Goal: Task Accomplishment & Management: Manage account settings

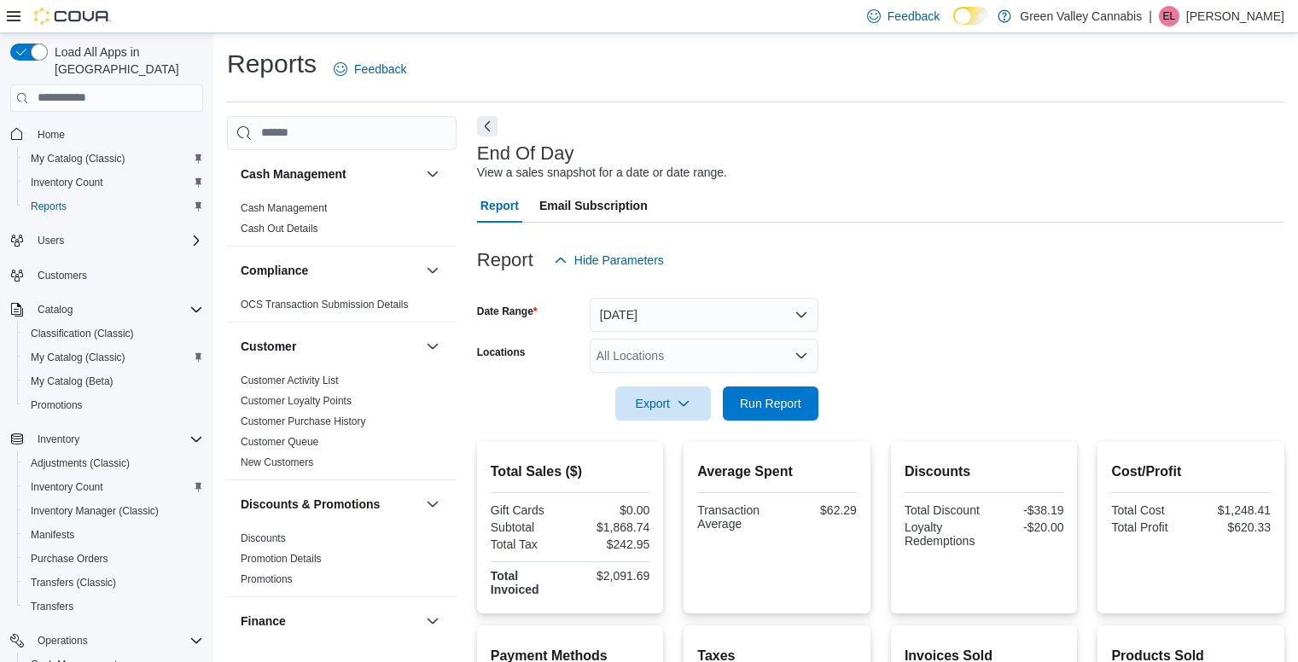
scroll to position [295, 0]
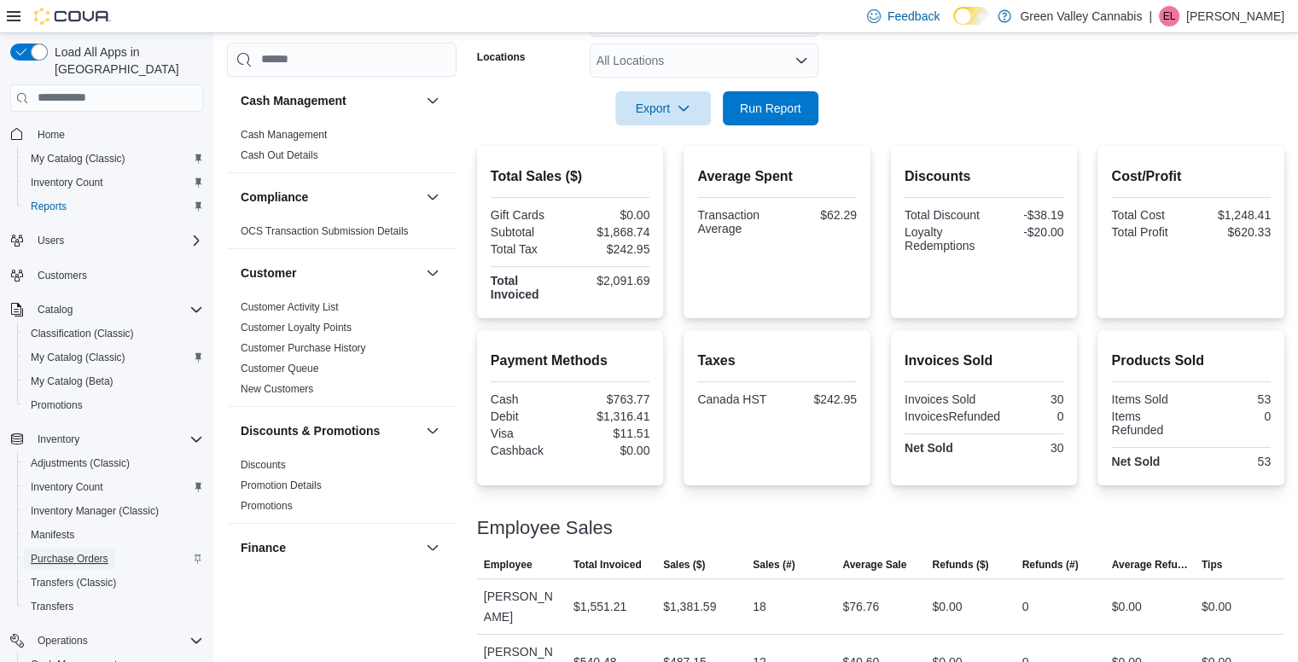
click at [67, 549] on span "Purchase Orders" at bounding box center [70, 559] width 78 height 20
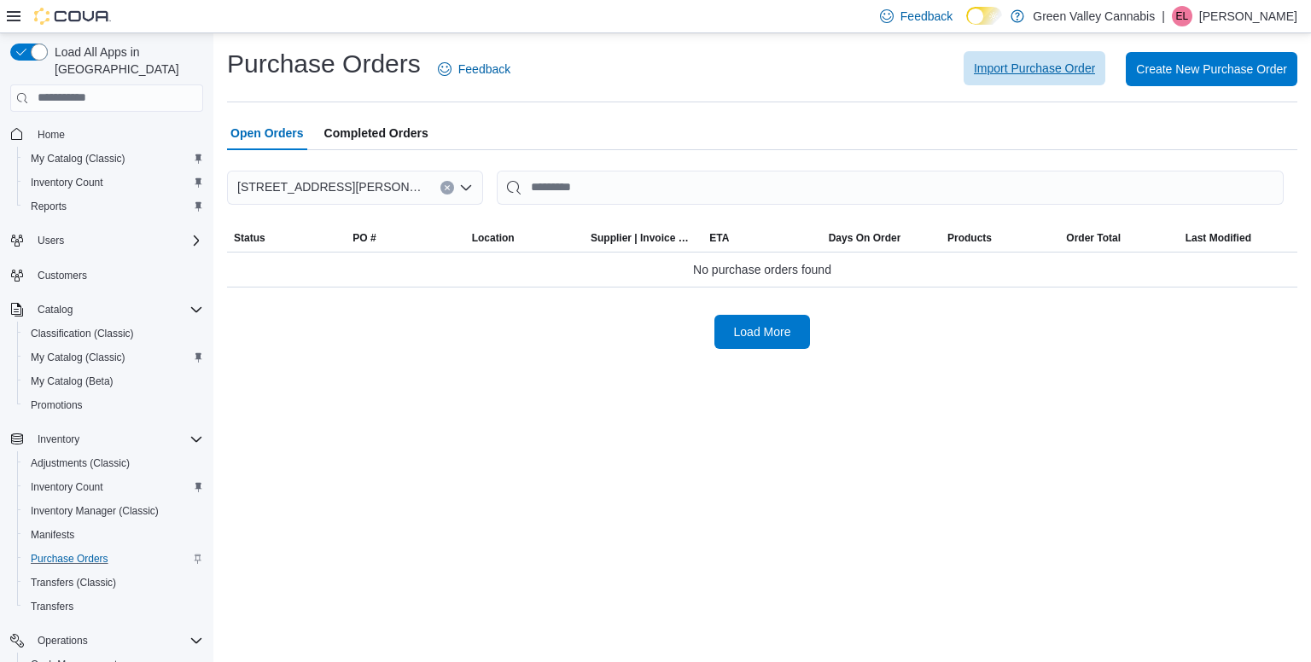
click at [1043, 72] on span "Import Purchase Order" at bounding box center [1034, 68] width 121 height 17
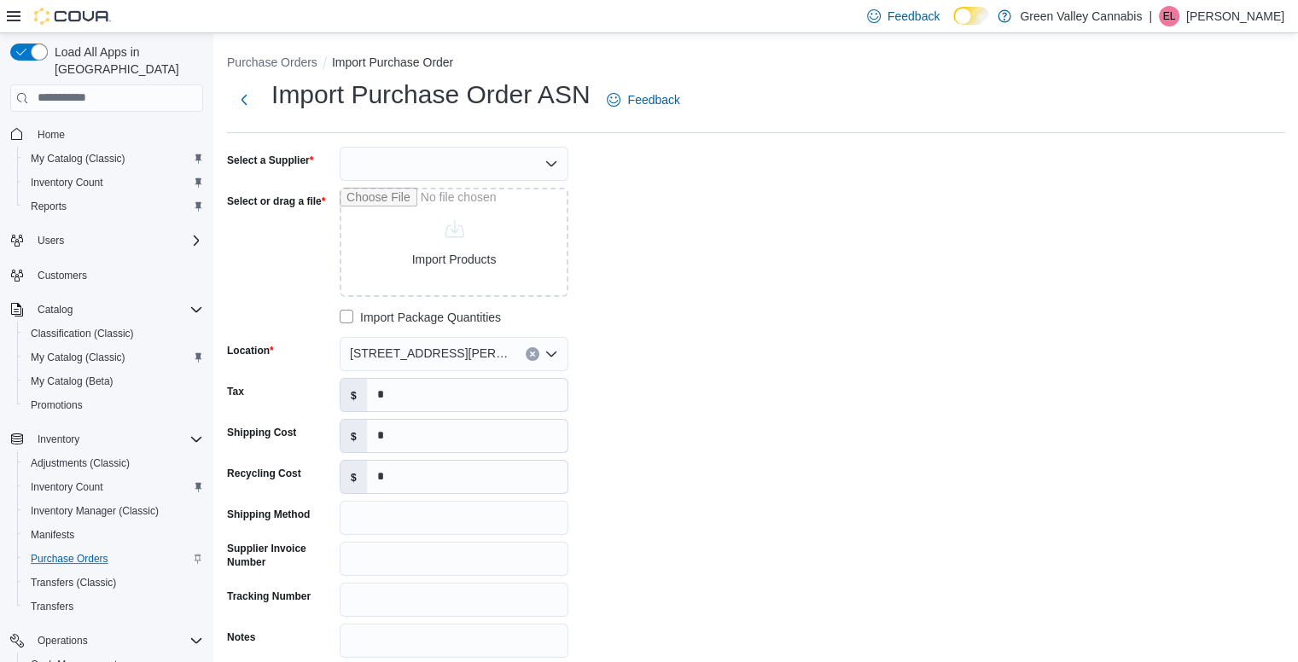
click at [531, 171] on div at bounding box center [454, 164] width 229 height 34
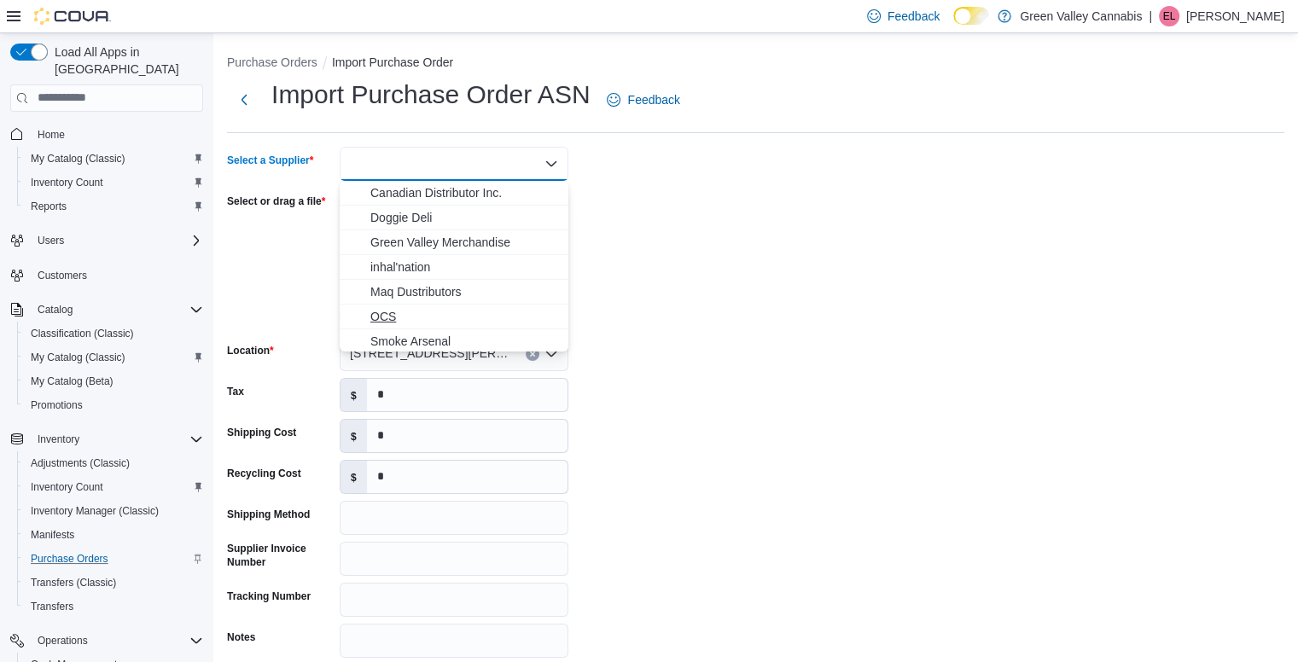
click at [413, 315] on span "OCS" at bounding box center [464, 316] width 188 height 17
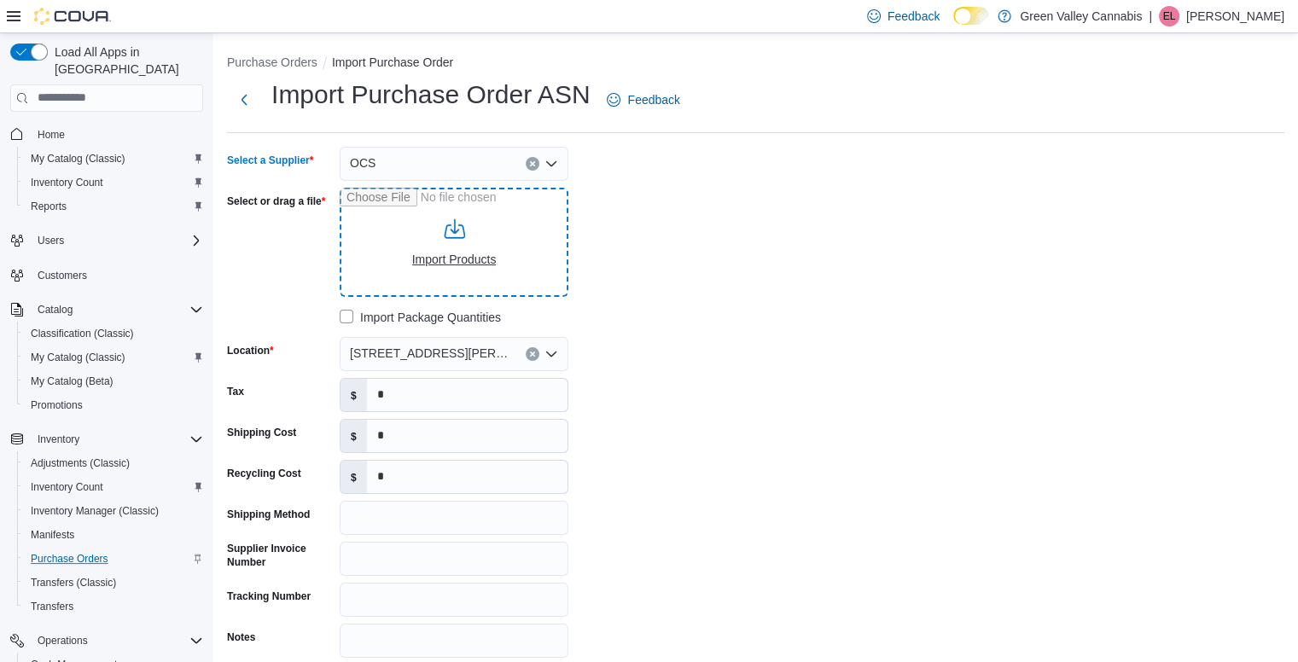
click at [423, 274] on input "Select or drag a file" at bounding box center [454, 242] width 229 height 109
type input "**********"
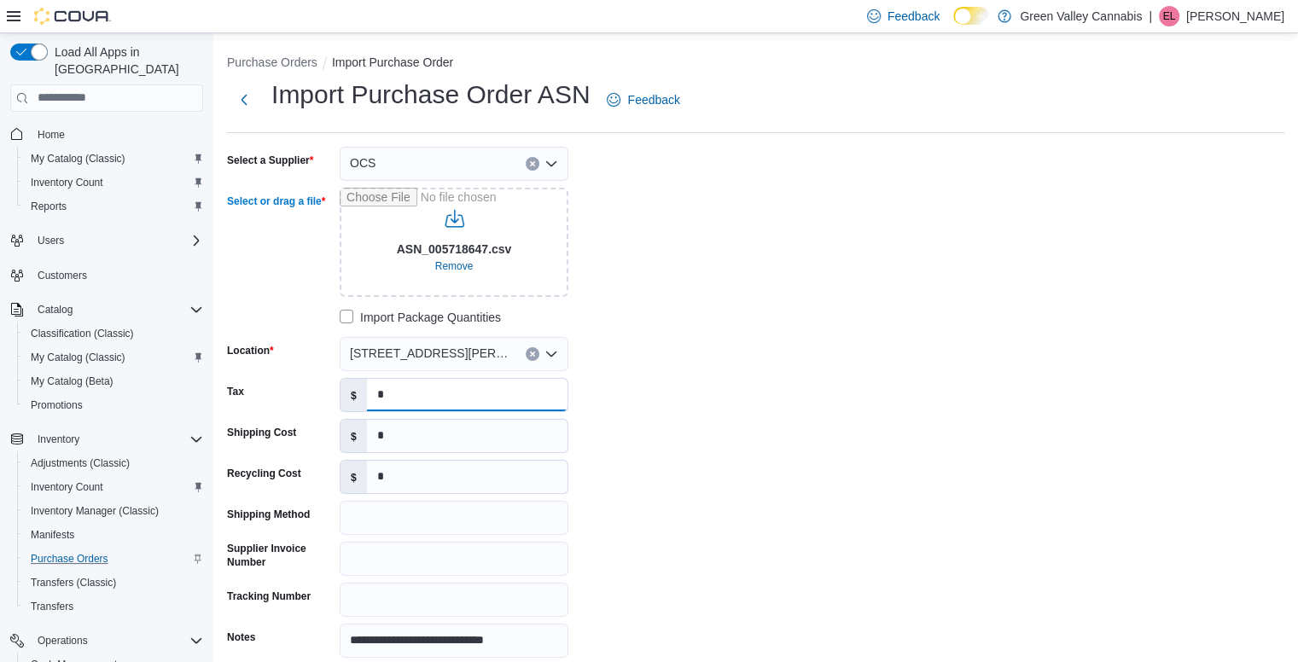
click at [446, 400] on input "*" at bounding box center [467, 395] width 201 height 32
type input "******"
click at [649, 481] on div "**********" at bounding box center [483, 402] width 512 height 511
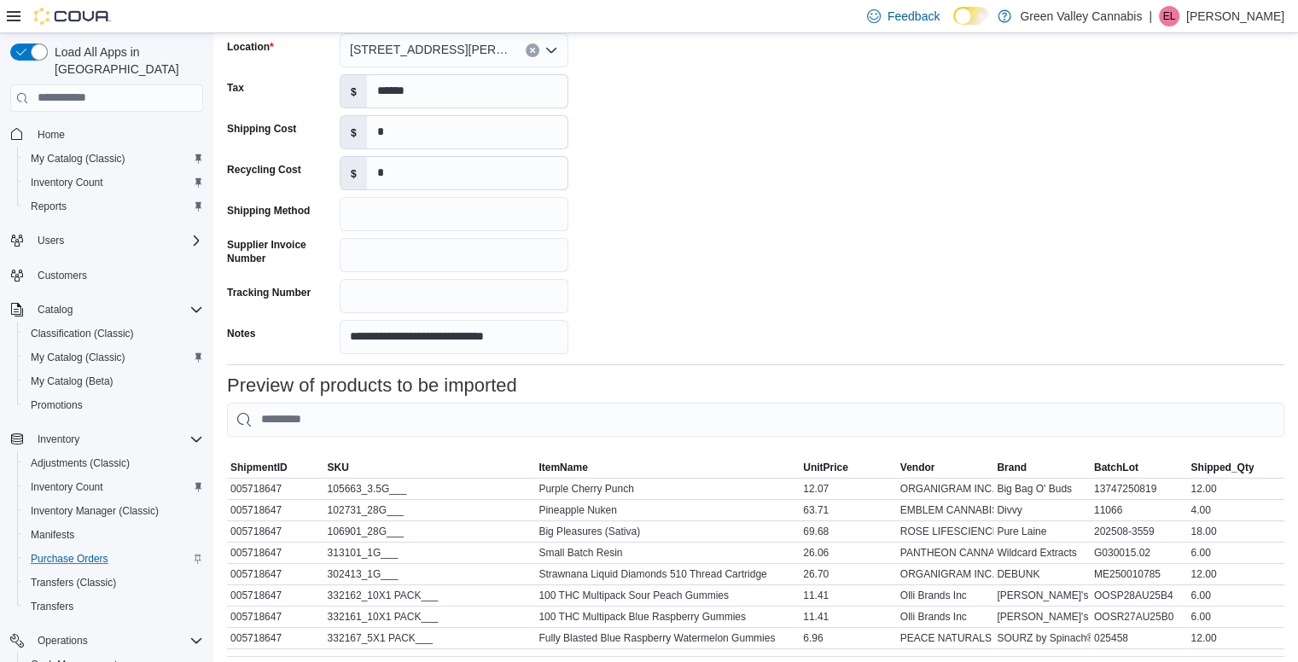
scroll to position [406, 0]
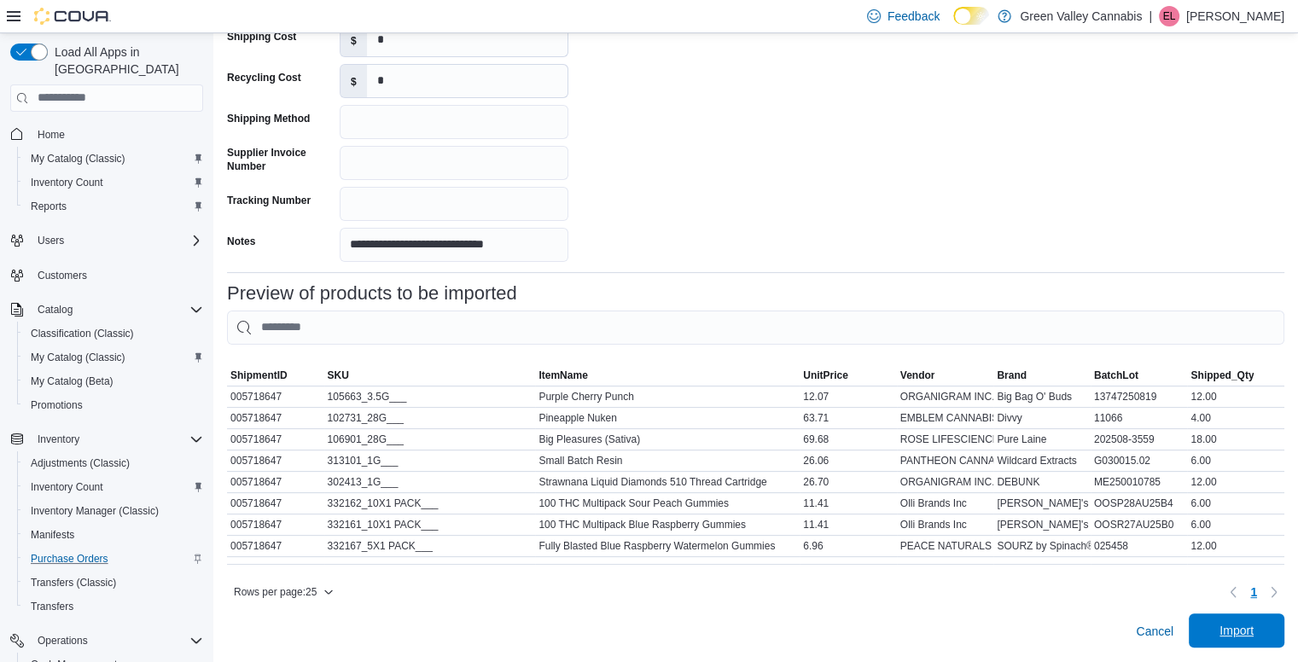
click at [1247, 622] on span "Import" at bounding box center [1236, 631] width 75 height 34
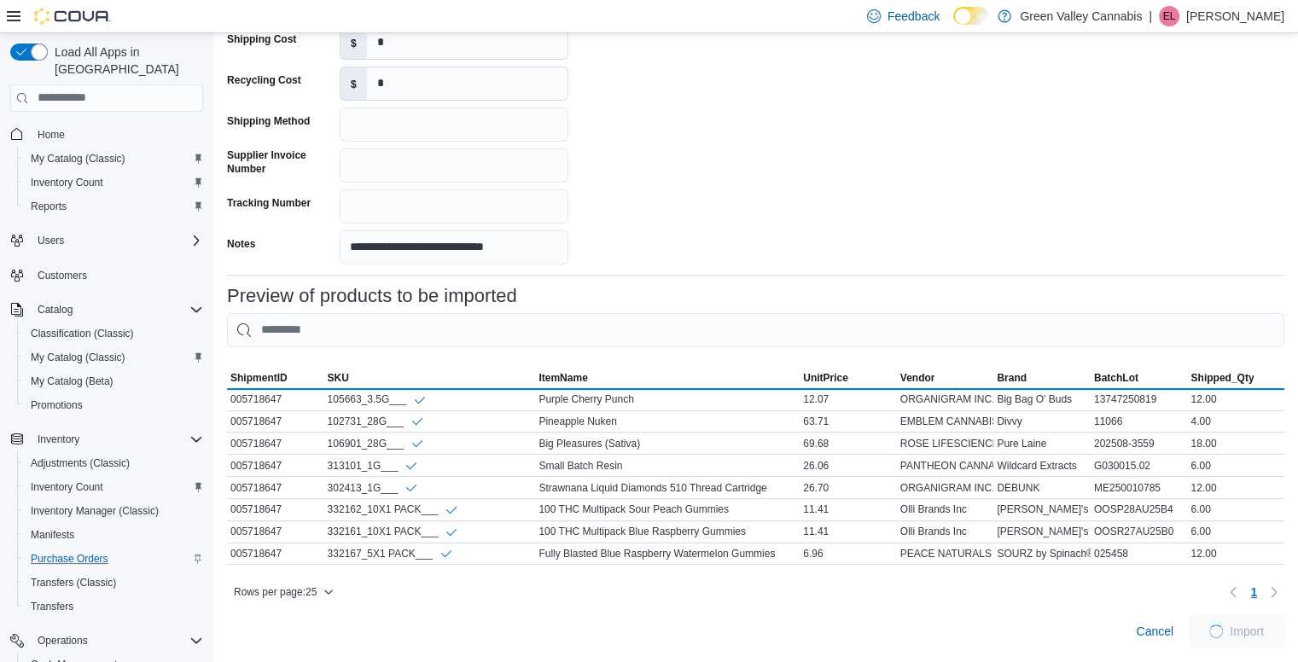
scroll to position [405, 0]
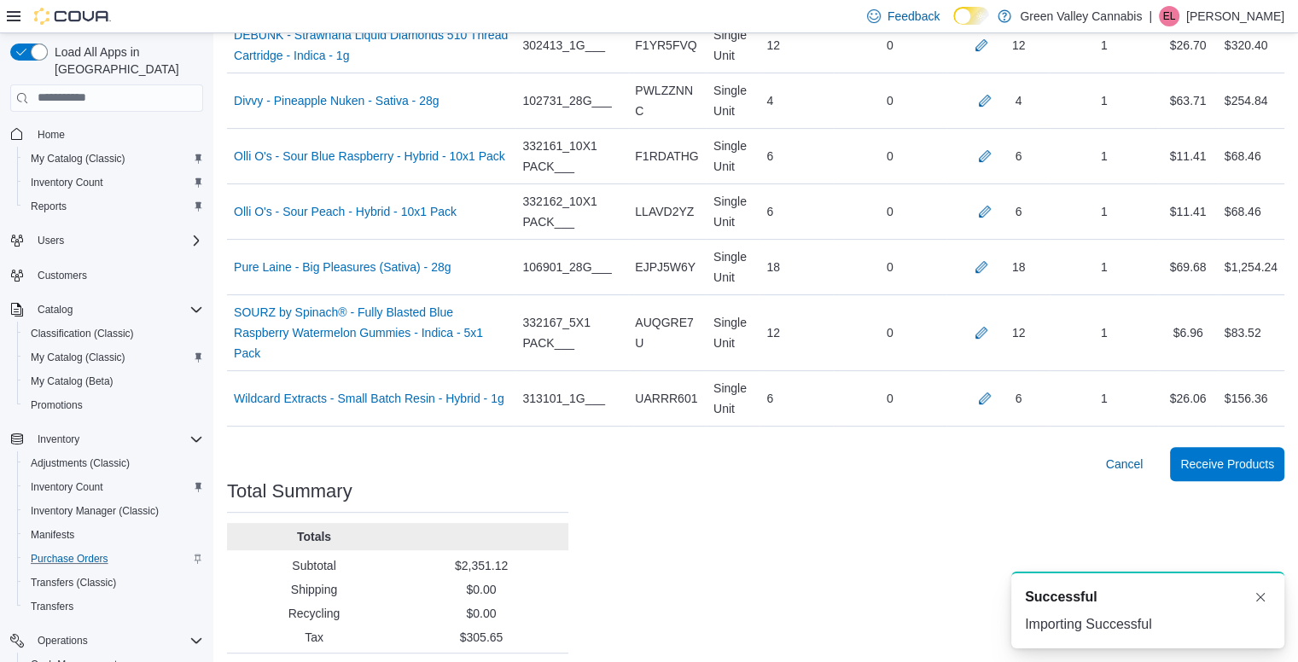
scroll to position [590, 0]
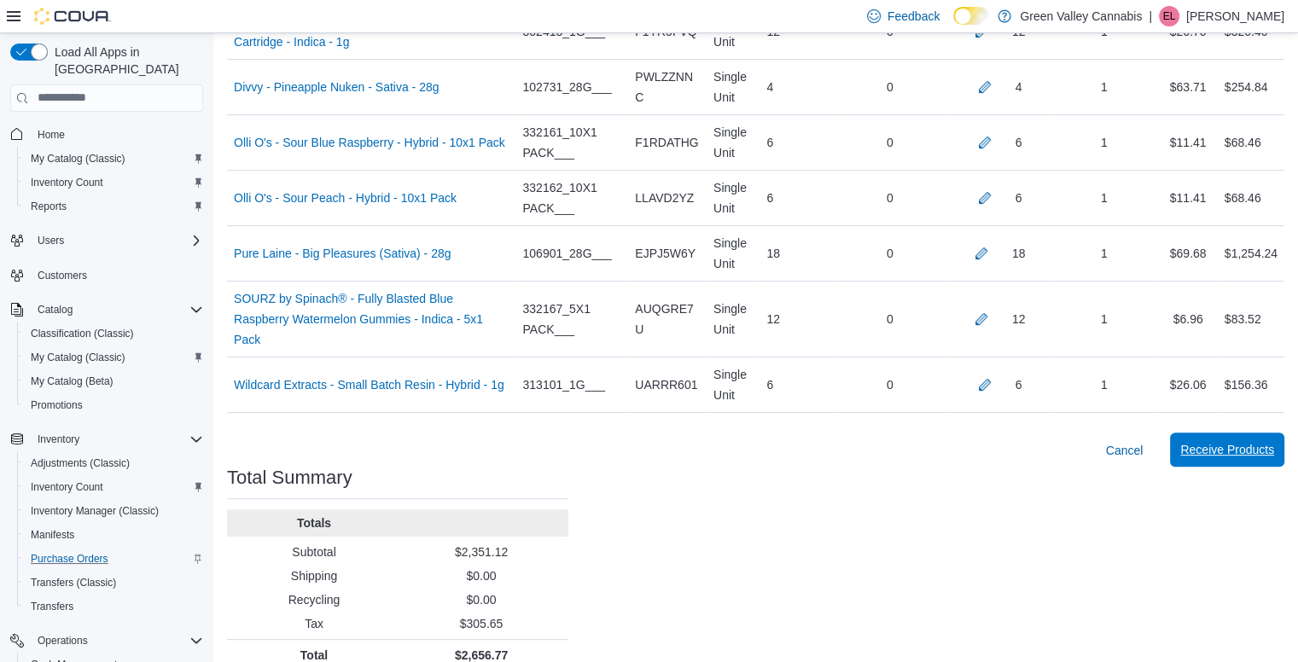
click at [1238, 441] on span "Receive Products" at bounding box center [1228, 449] width 94 height 17
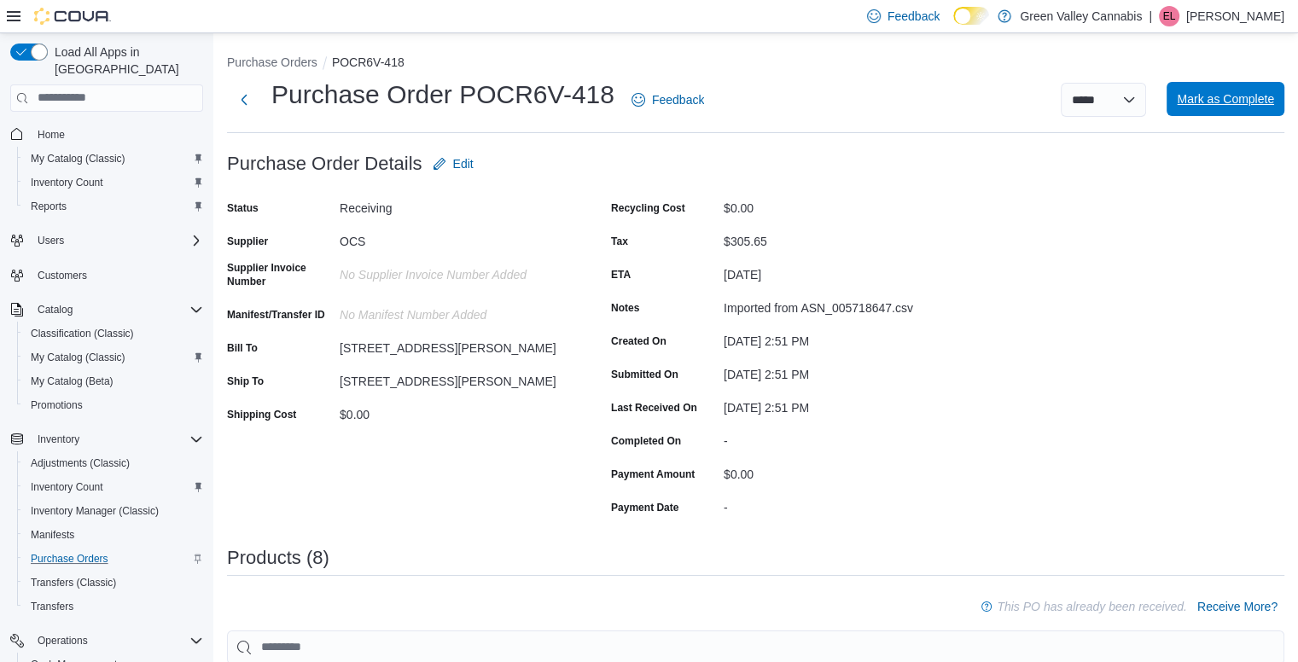
click at [1213, 102] on span "Mark as Complete" at bounding box center [1225, 98] width 97 height 17
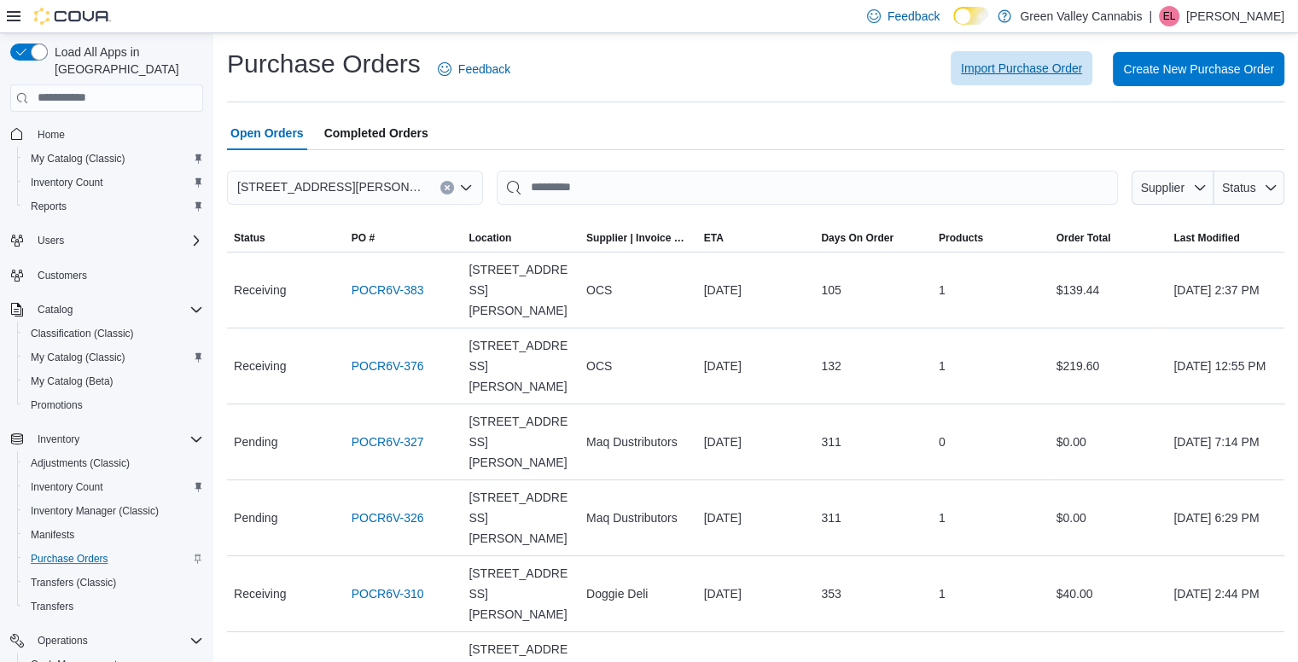
click at [1024, 76] on span "Import Purchase Order" at bounding box center [1021, 68] width 121 height 17
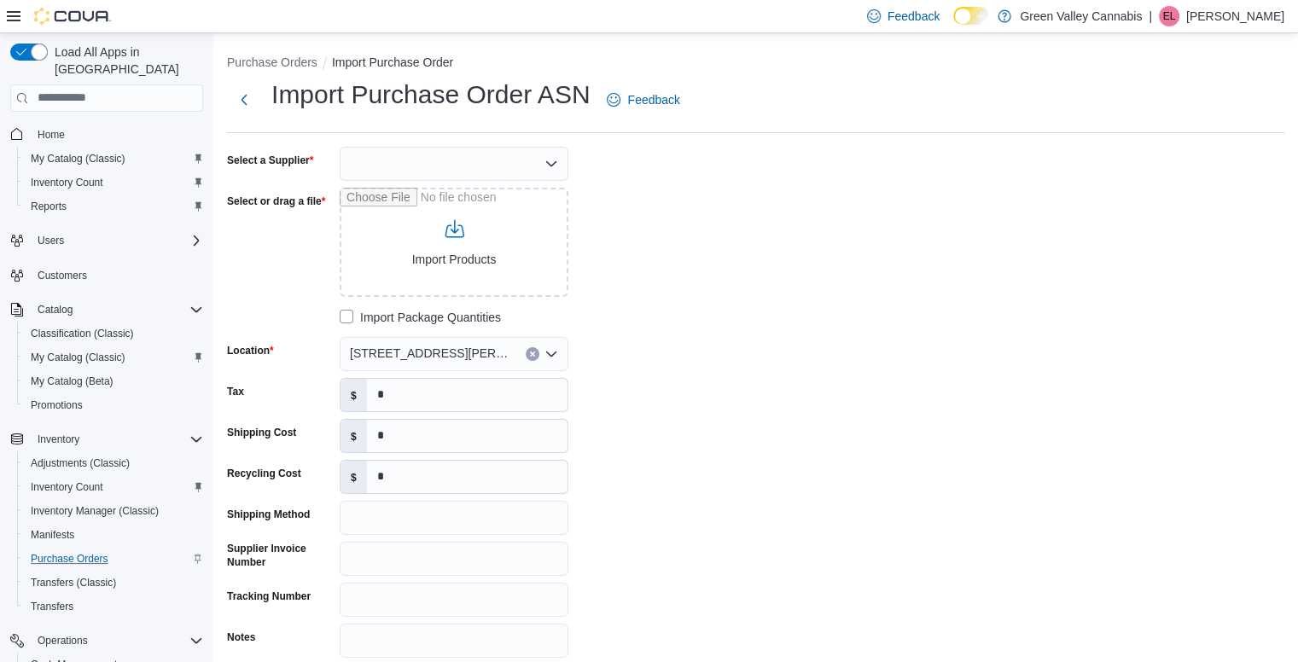
click at [480, 156] on div at bounding box center [454, 164] width 229 height 34
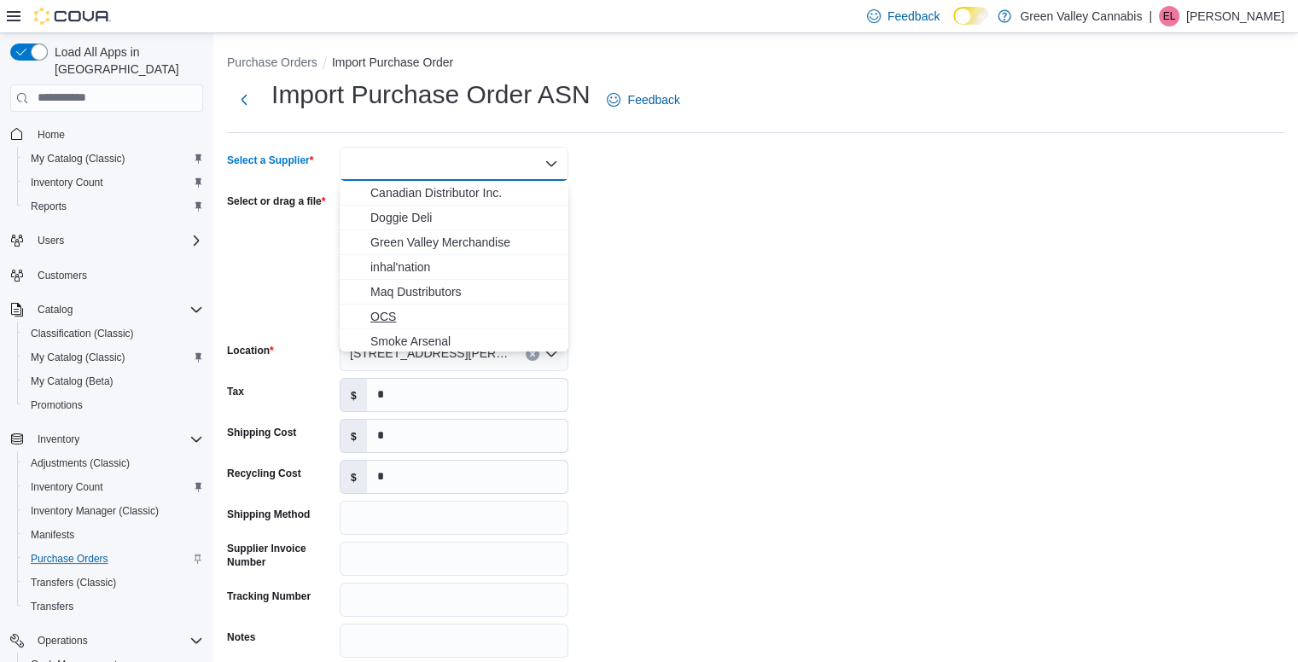
click at [405, 308] on span "OCS" at bounding box center [464, 316] width 188 height 17
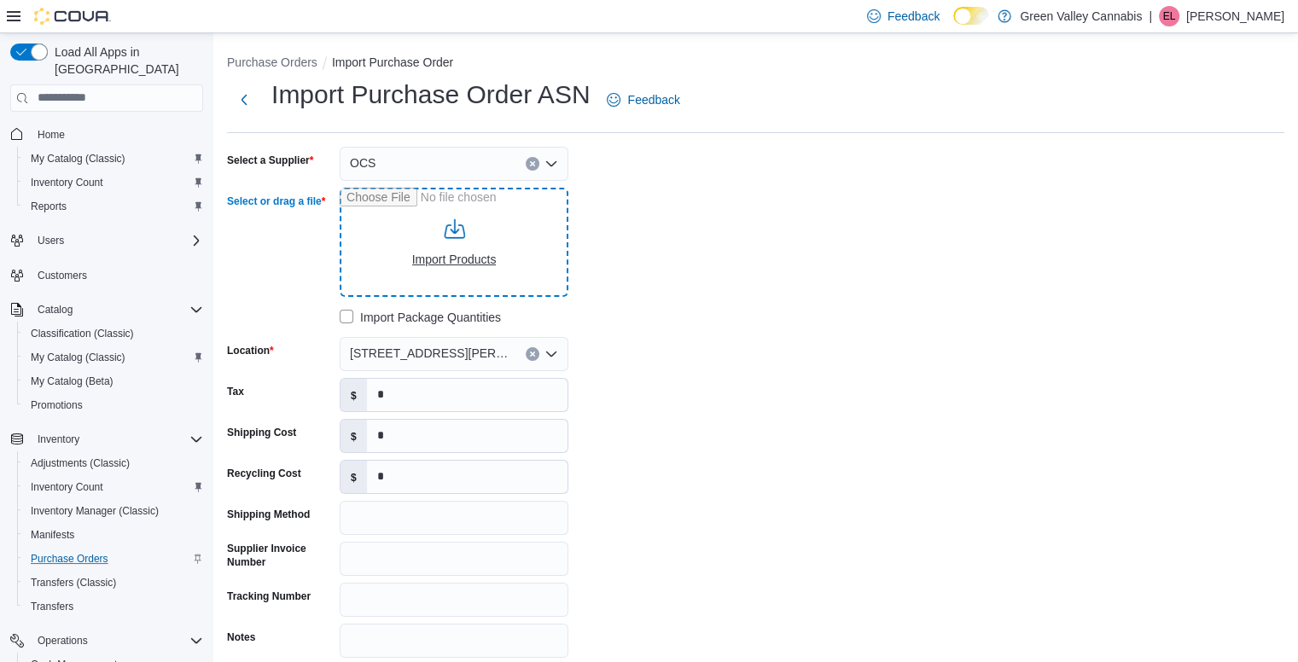
click at [446, 264] on input "Select or drag a file" at bounding box center [454, 242] width 229 height 109
type input "**********"
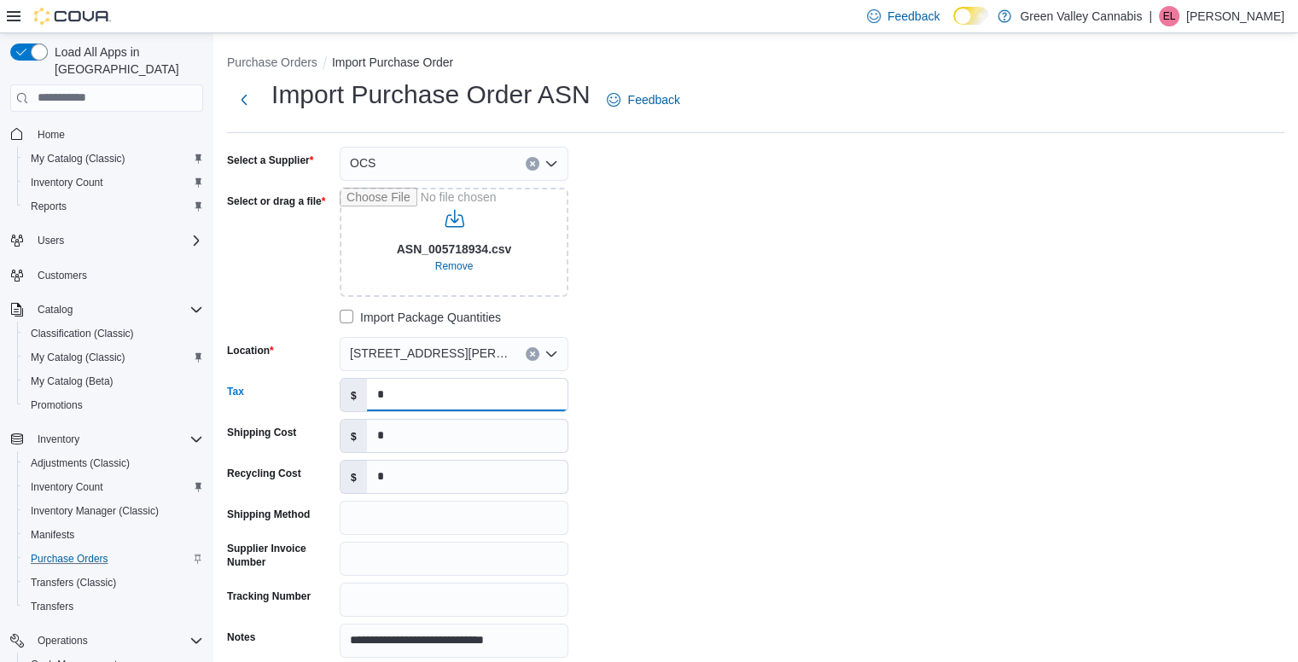
click at [458, 383] on input "*" at bounding box center [467, 395] width 201 height 32
type input "******"
click at [788, 380] on div "**********" at bounding box center [756, 402] width 1058 height 511
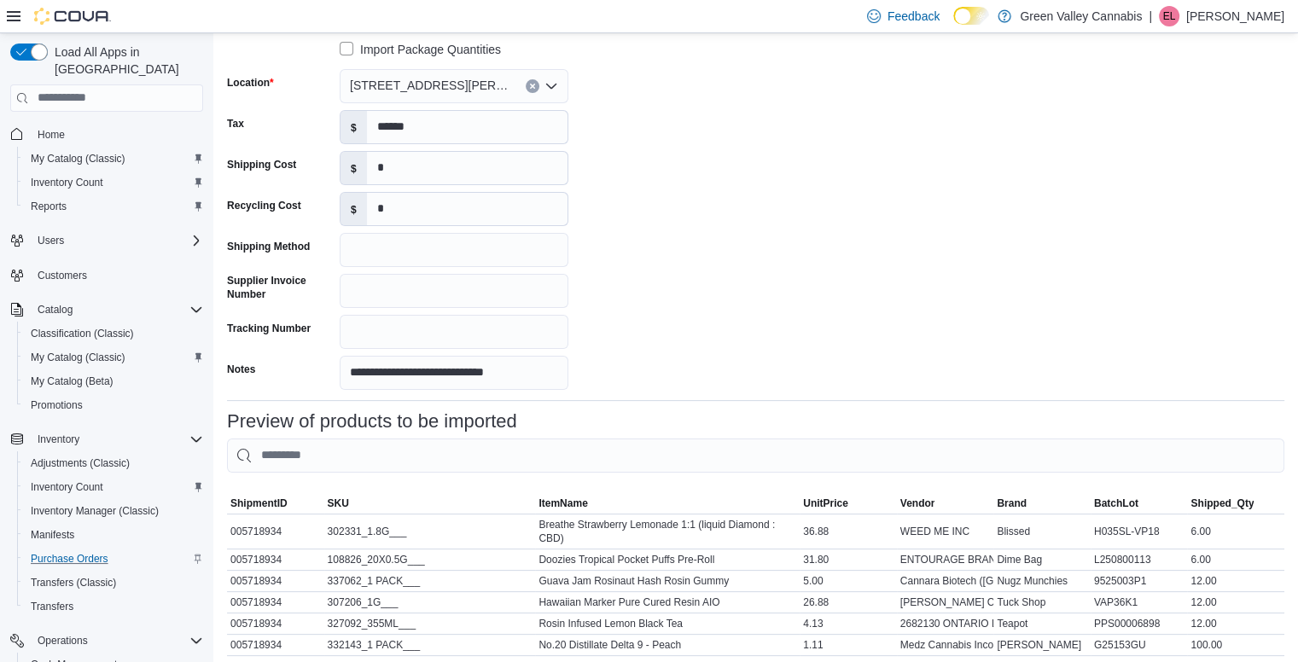
scroll to position [399, 0]
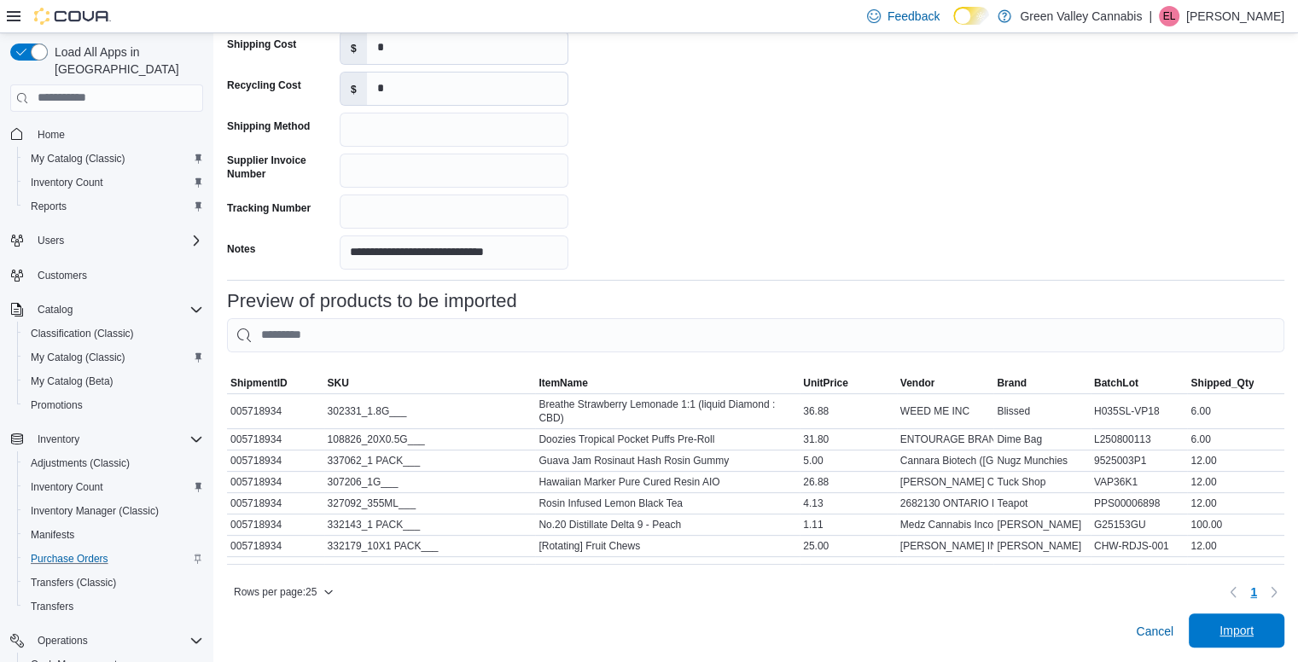
click at [1251, 621] on span "Import" at bounding box center [1236, 631] width 75 height 34
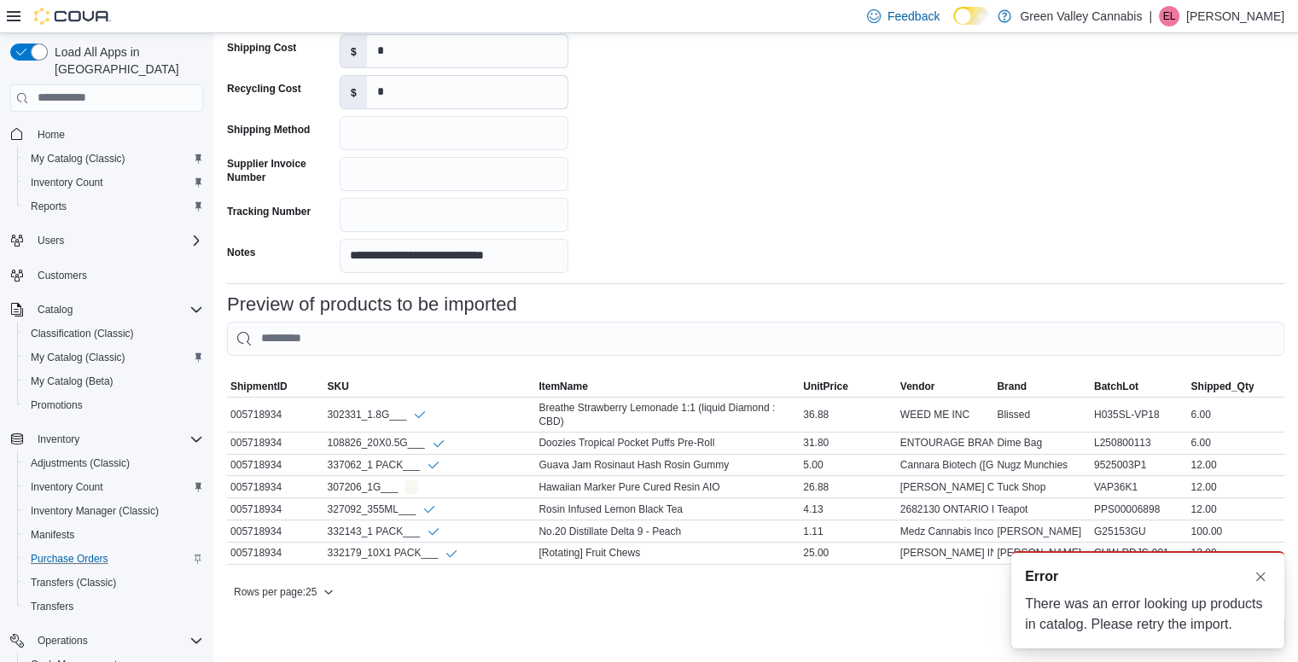
scroll to position [0, 0]
click at [861, 621] on div "Cancel Import" at bounding box center [756, 632] width 1058 height 34
click at [1255, 569] on button "Dismiss toast" at bounding box center [1261, 576] width 20 height 20
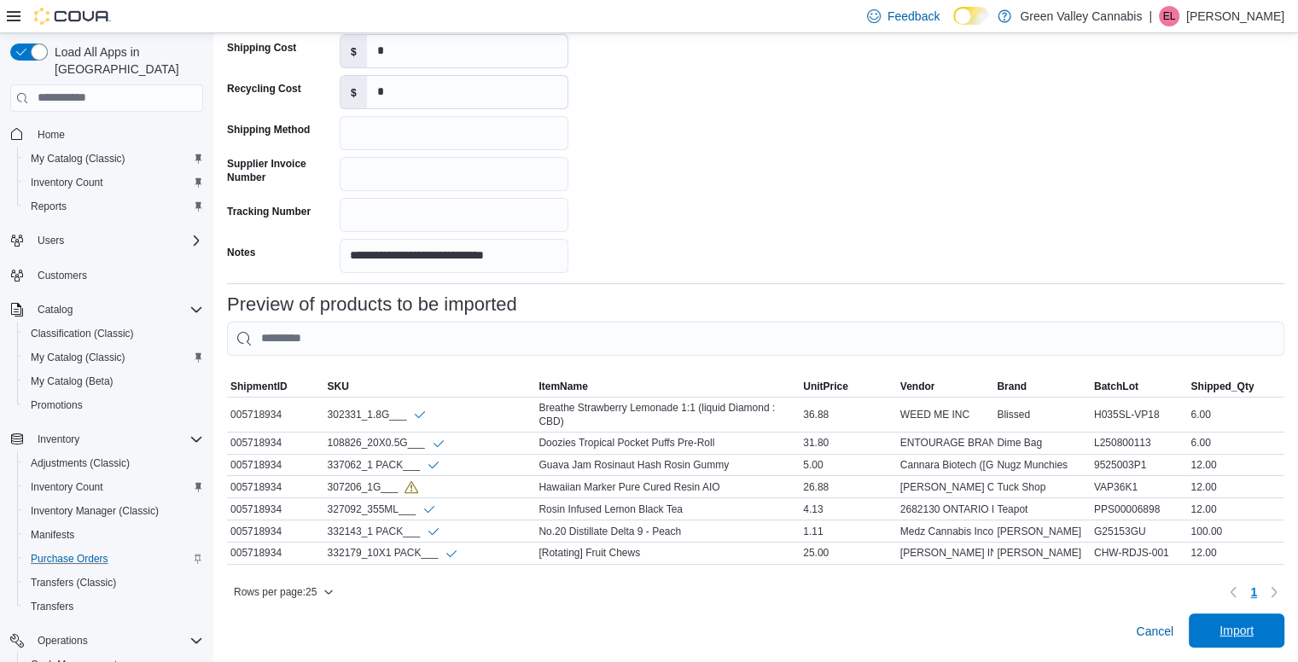
click at [1249, 641] on span "Import" at bounding box center [1236, 631] width 75 height 34
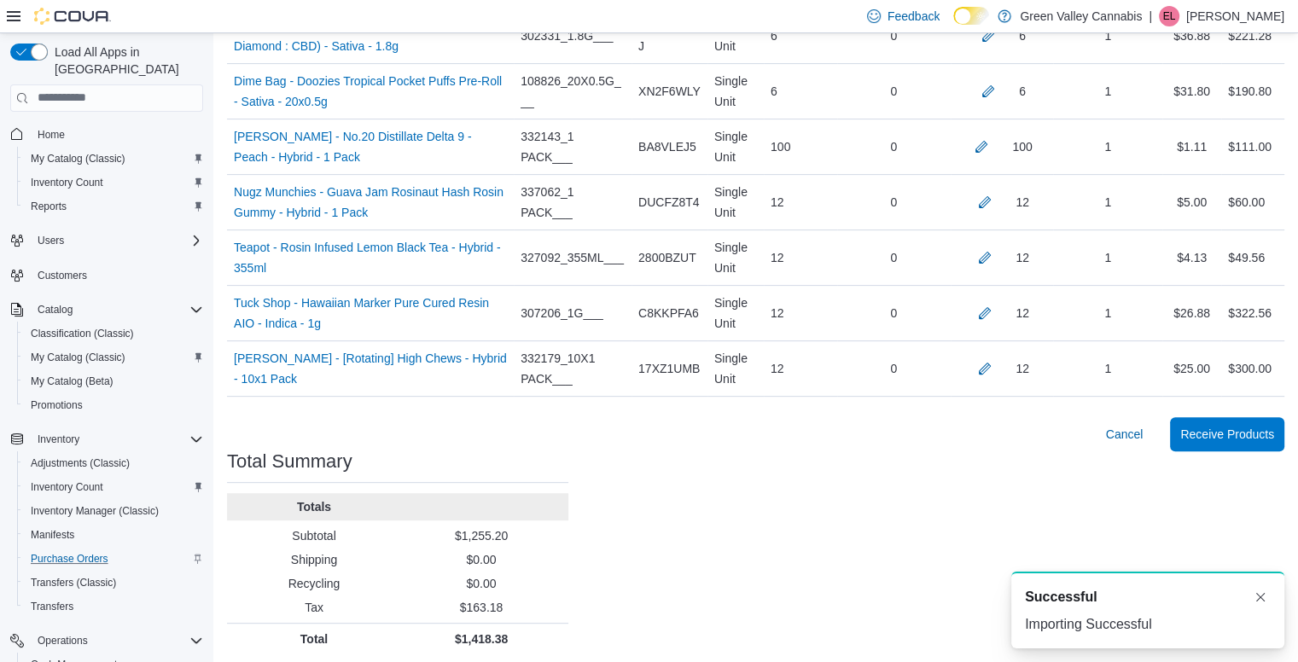
scroll to position [534, 0]
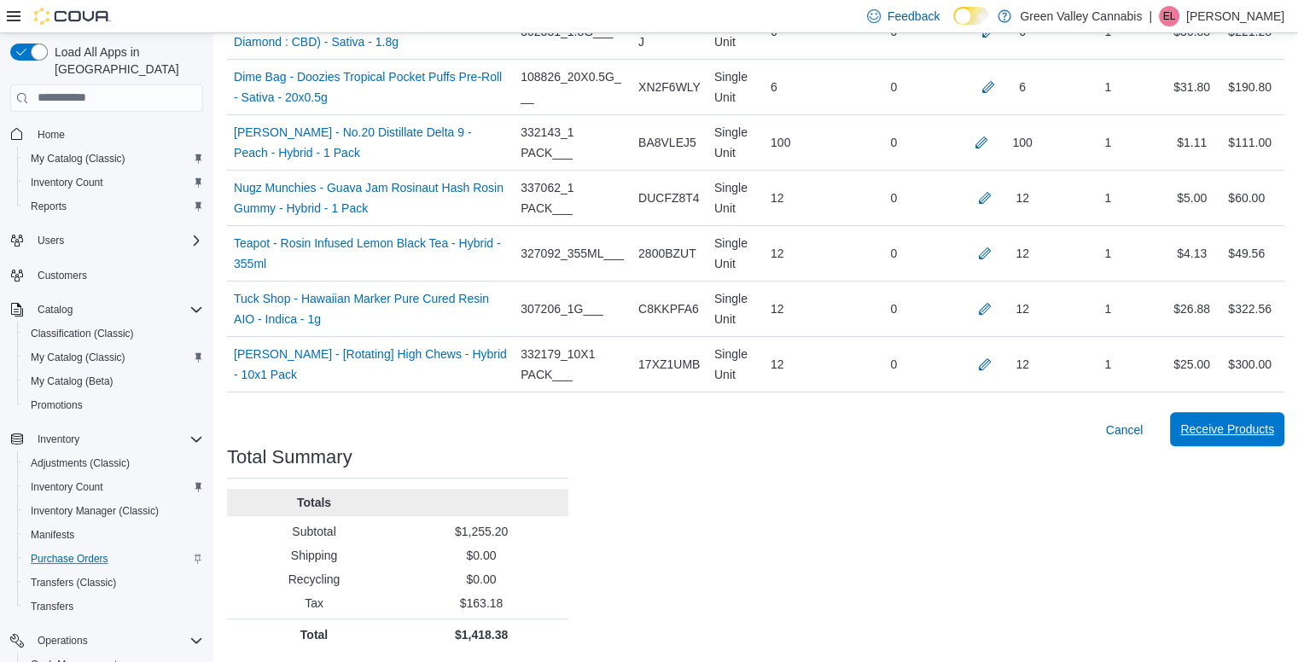
click at [1215, 428] on span "Receive Products" at bounding box center [1228, 429] width 94 height 17
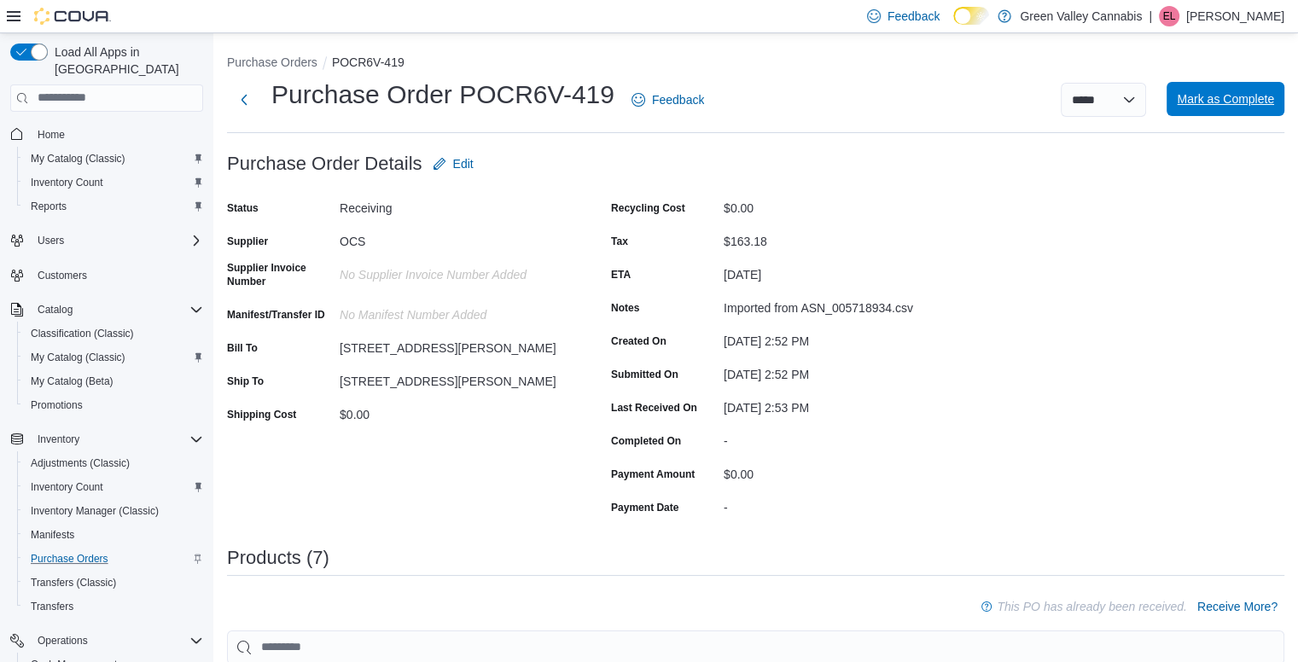
click at [1240, 107] on span "Mark as Complete" at bounding box center [1225, 99] width 97 height 34
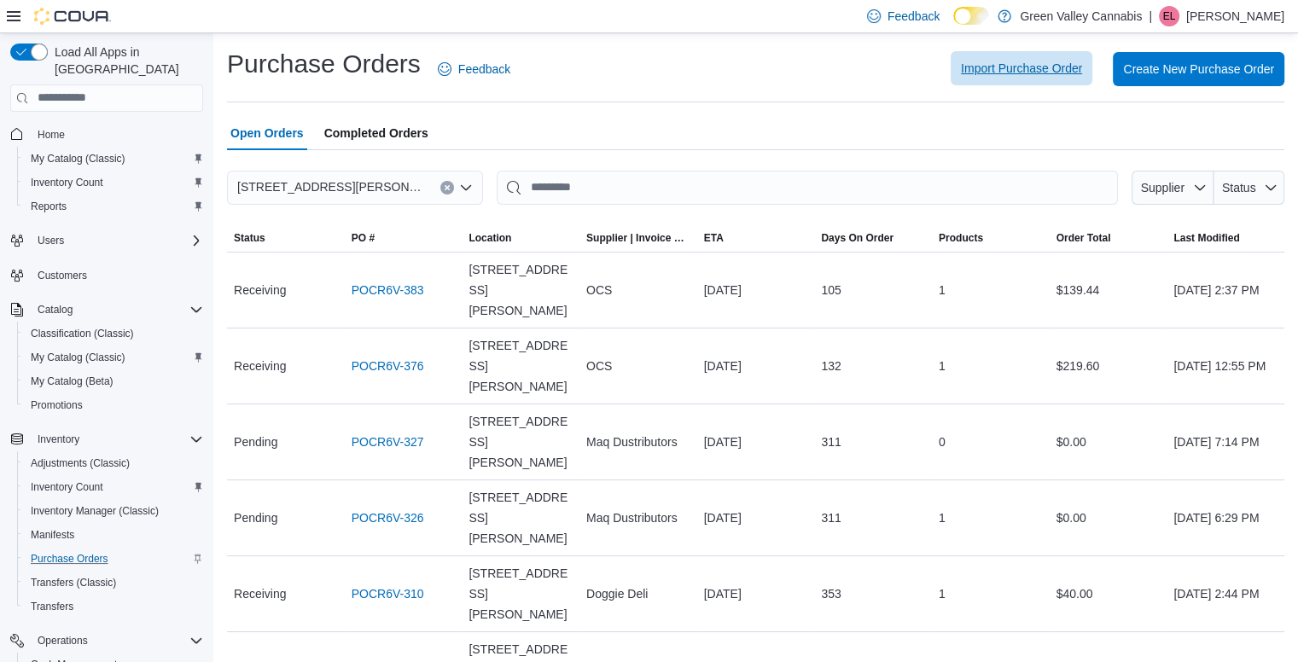
click at [1029, 55] on span "Import Purchase Order" at bounding box center [1021, 68] width 121 height 34
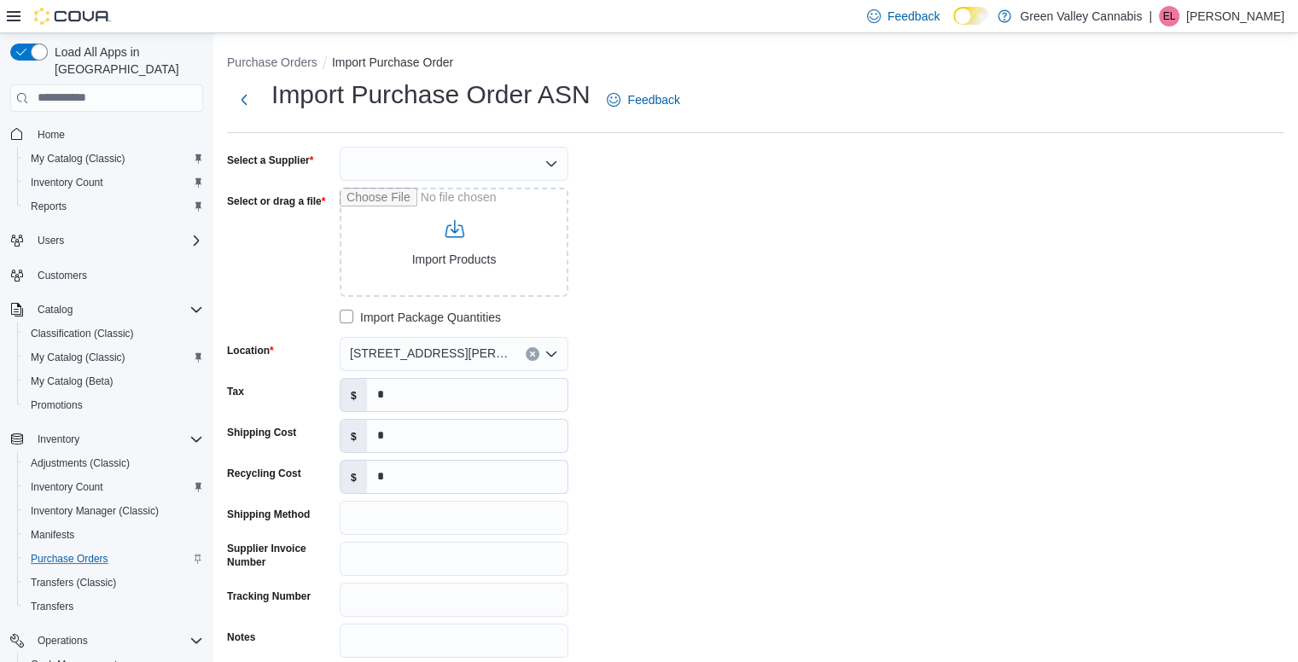
click at [499, 158] on div at bounding box center [454, 164] width 229 height 34
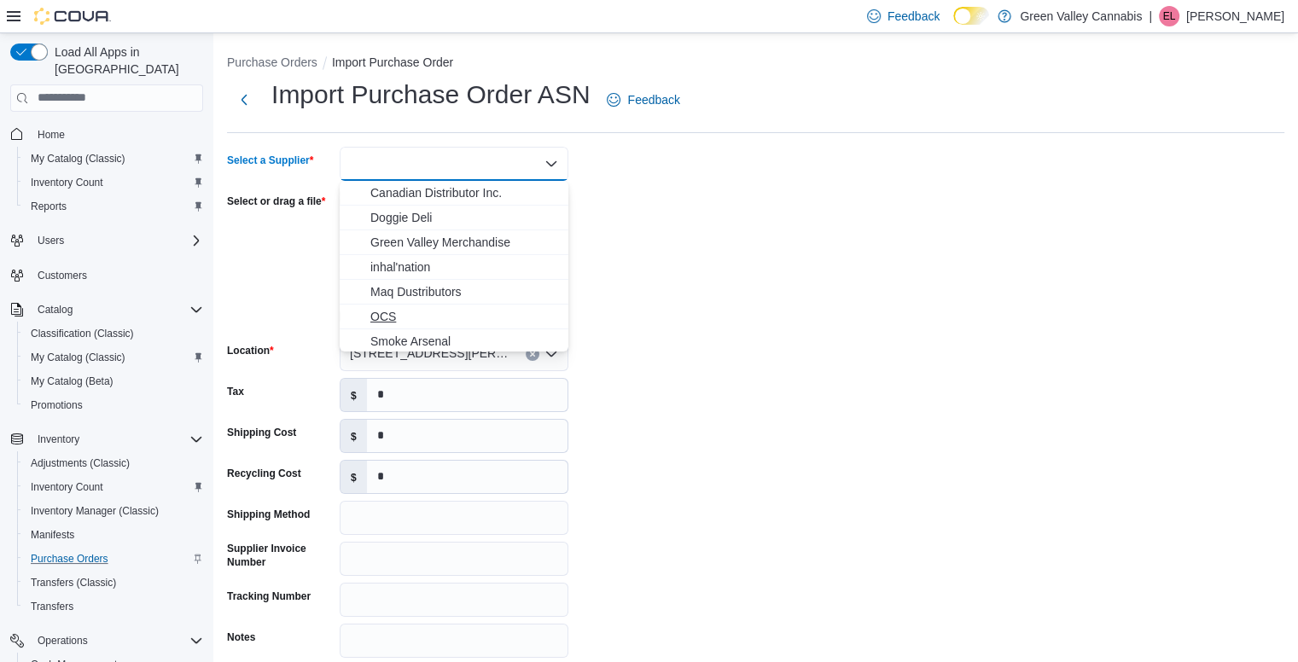
click at [399, 315] on span "OCS" at bounding box center [464, 316] width 188 height 17
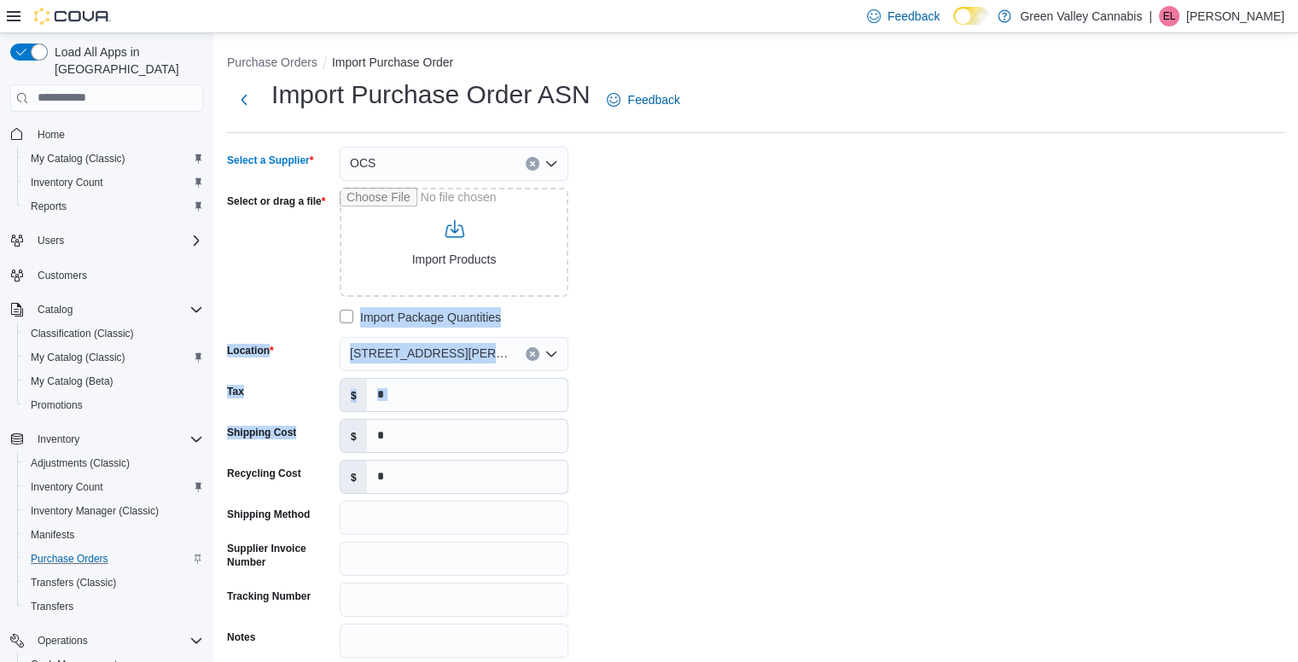
drag, startPoint x: 260, startPoint y: 440, endPoint x: 248, endPoint y: 469, distance: 31.7
click at [248, 469] on div "Select a Supplier OCS Combo box. Selected. OCS. Press Backspace to delete OCS. …" at bounding box center [483, 402] width 512 height 511
click at [464, 272] on input "Select or drag a file" at bounding box center [454, 242] width 229 height 109
type input "**********"
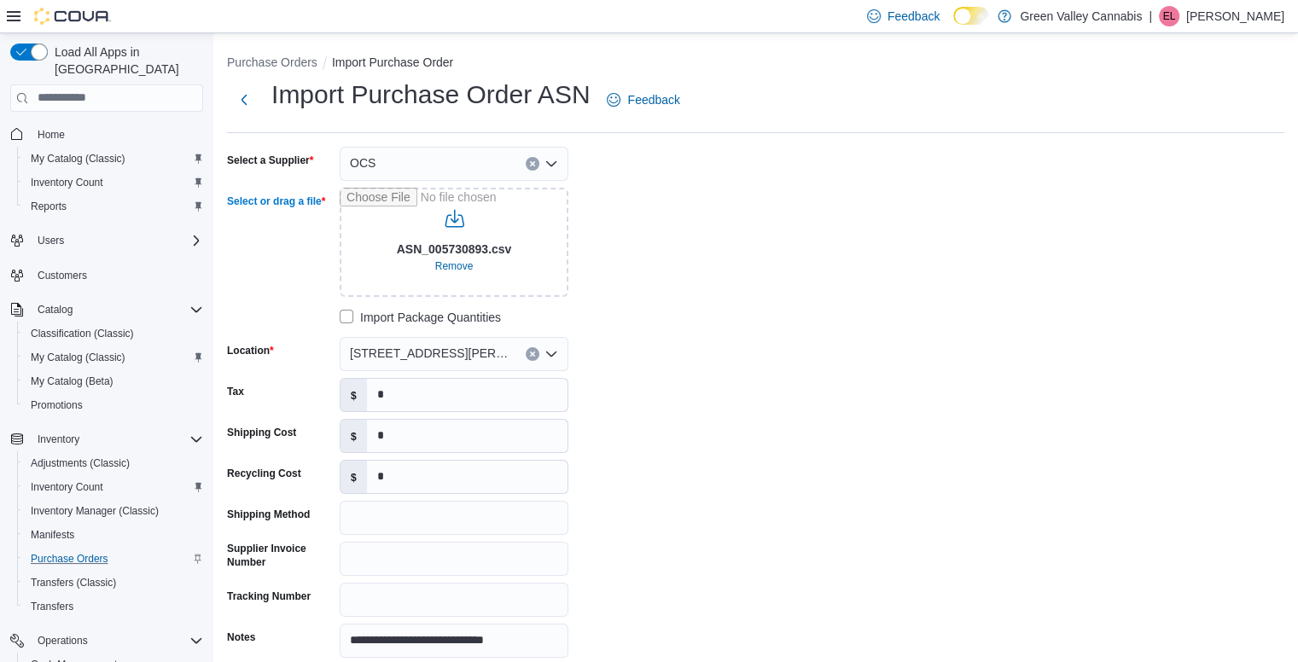
click at [812, 271] on div "**********" at bounding box center [756, 402] width 1058 height 511
click at [557, 381] on input "*" at bounding box center [467, 395] width 201 height 32
type input "*******"
click at [468, 423] on input "*" at bounding box center [467, 436] width 201 height 32
type input "******"
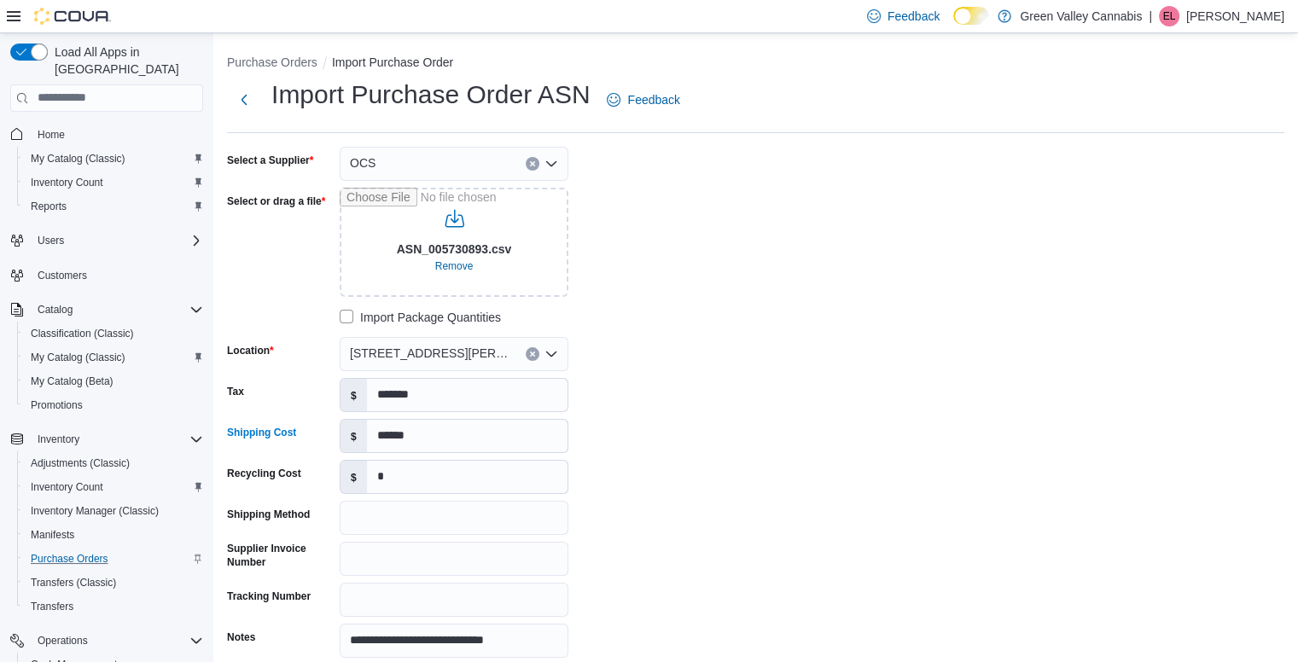
click at [720, 411] on div "**********" at bounding box center [483, 402] width 512 height 511
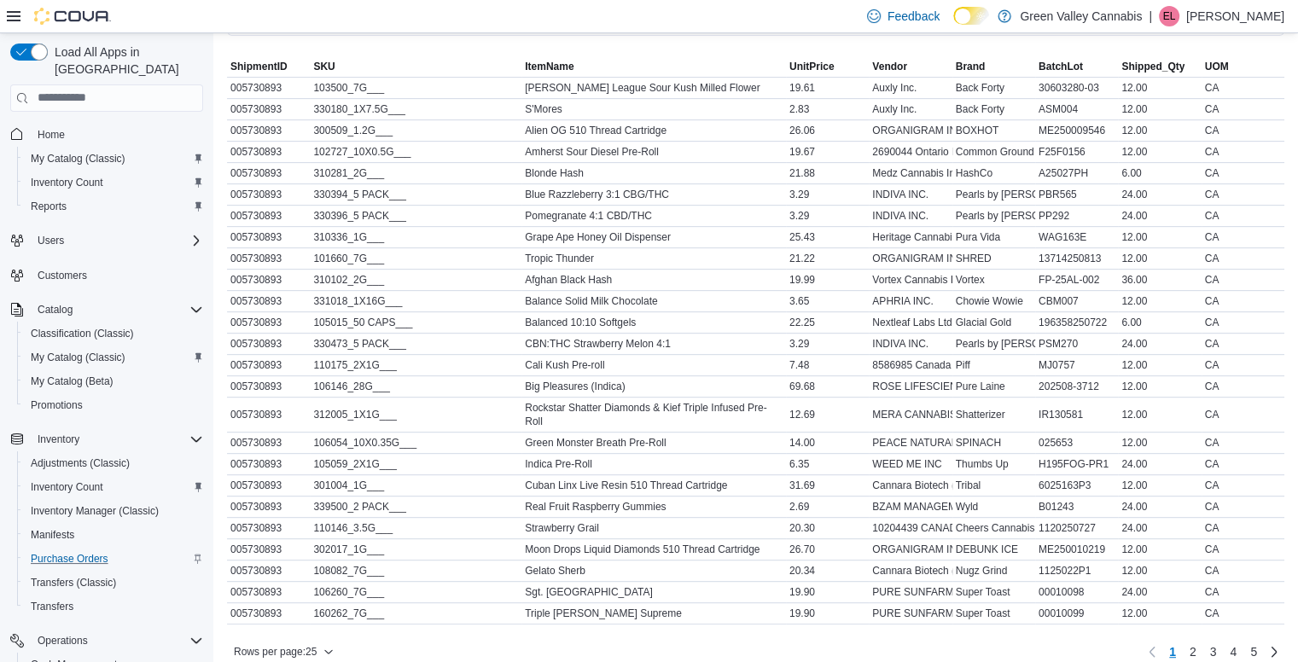
scroll to position [759, 0]
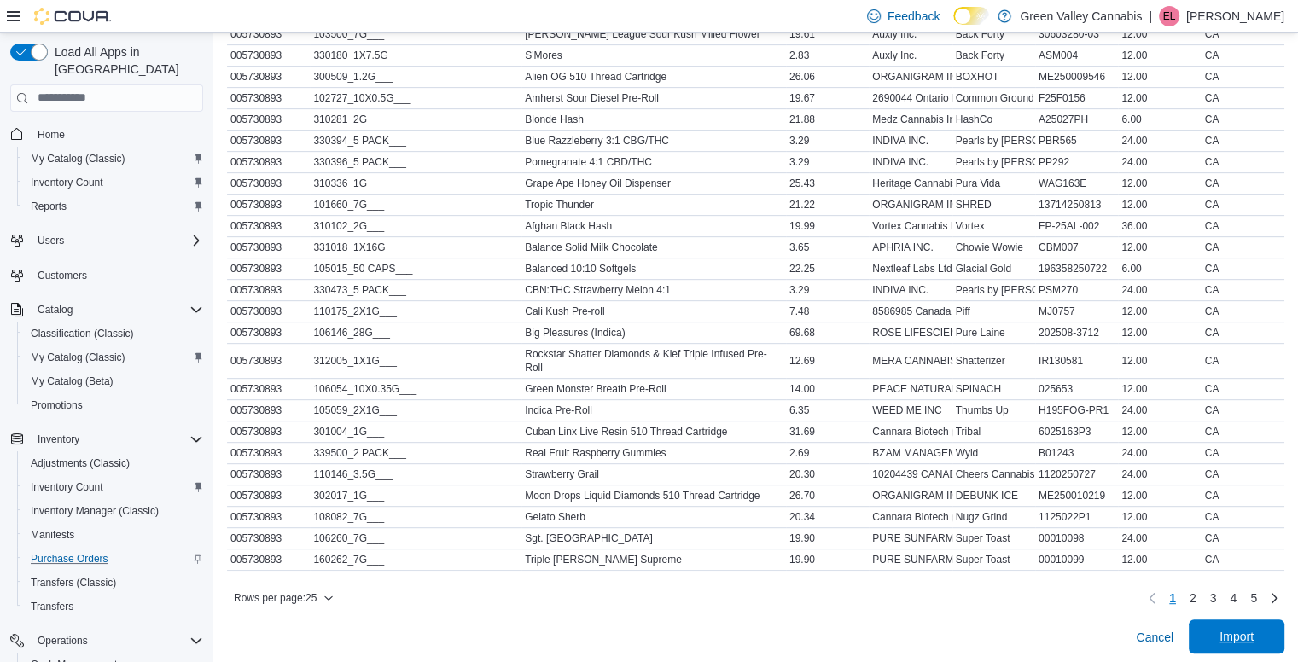
click at [1250, 632] on span "Import" at bounding box center [1237, 636] width 34 height 17
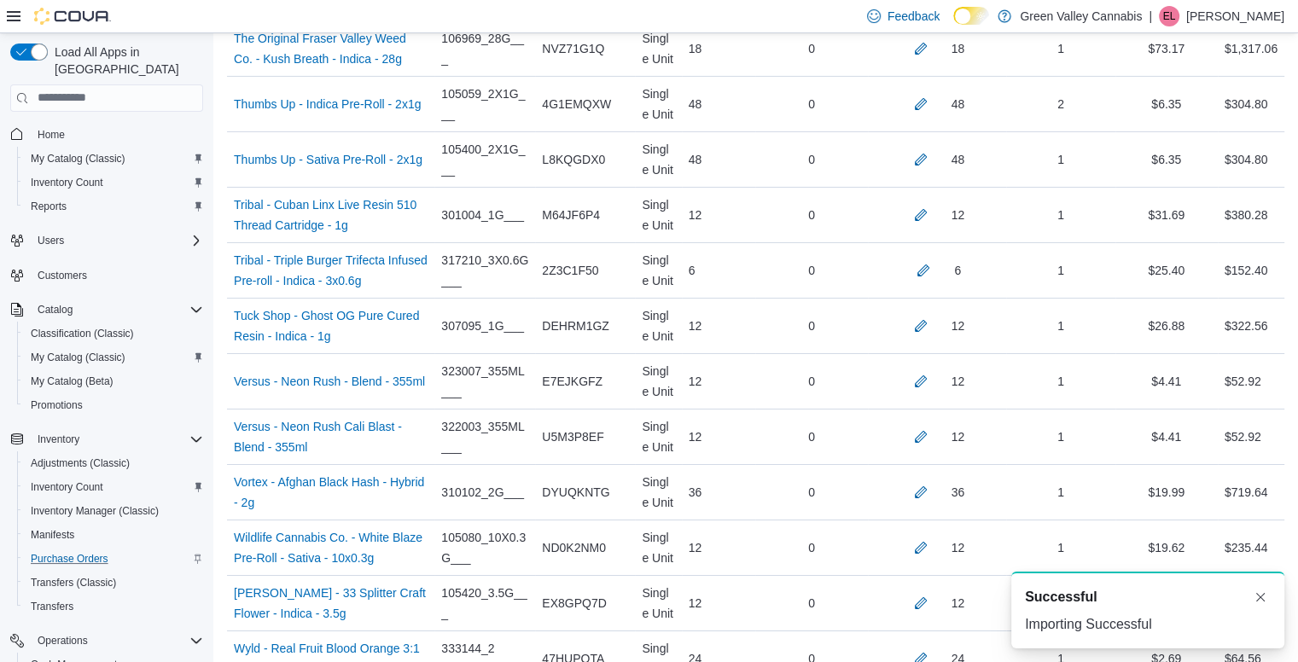
scroll to position [6165, 0]
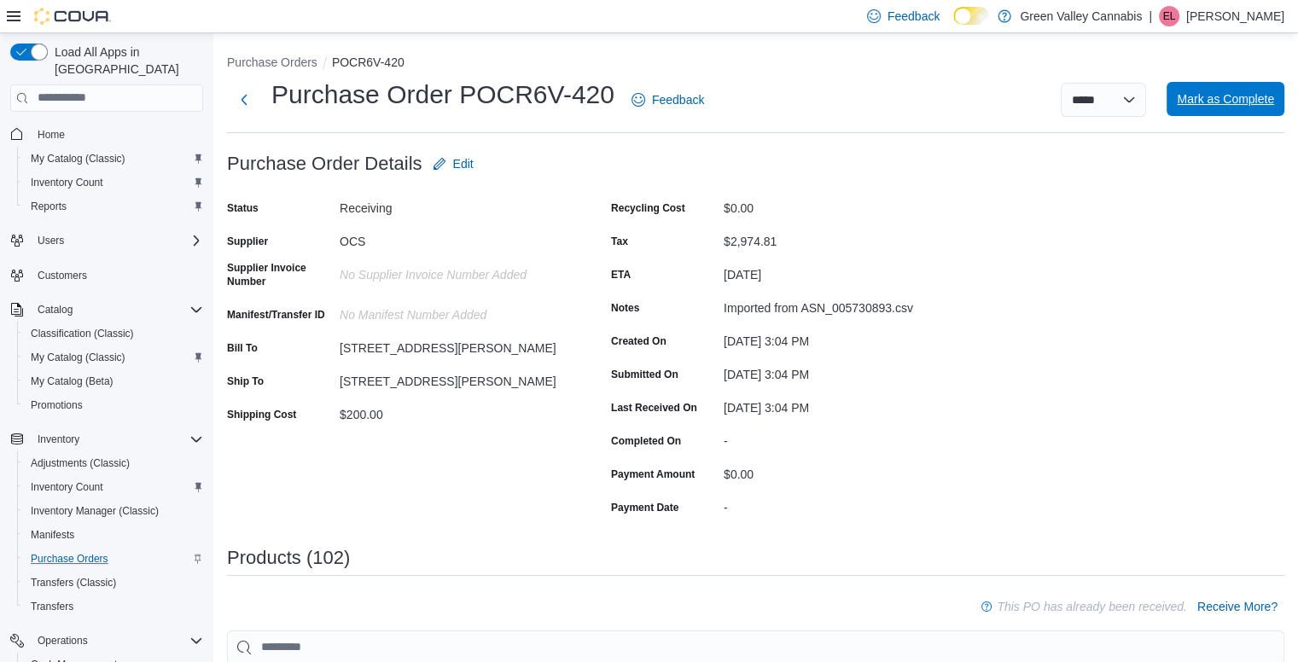
click at [1253, 110] on span "Mark as Complete" at bounding box center [1225, 99] width 97 height 34
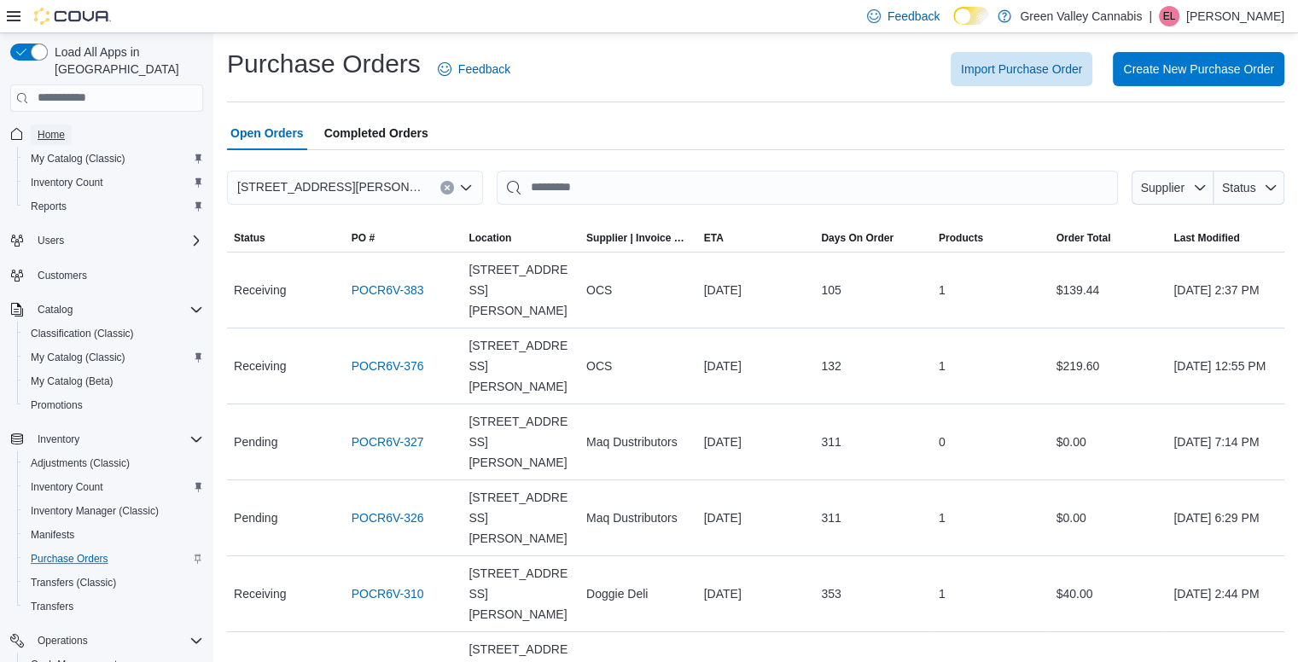
click at [44, 128] on span "Home" at bounding box center [51, 135] width 27 height 14
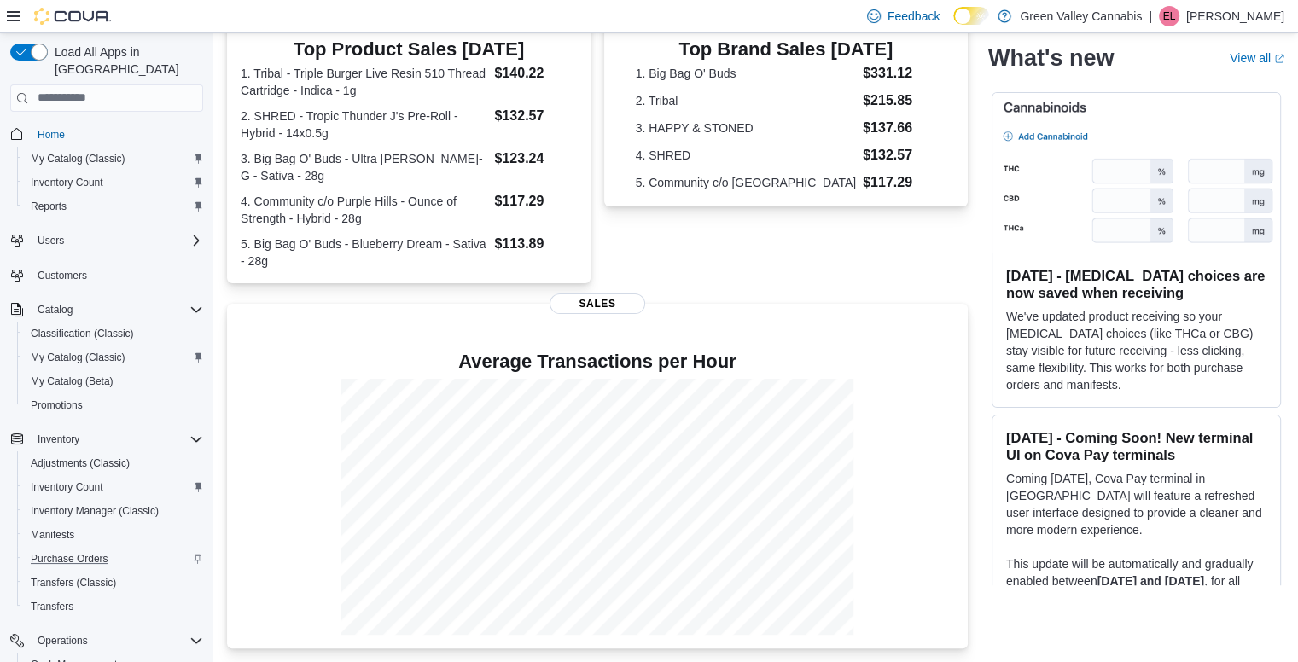
scroll to position [434, 0]
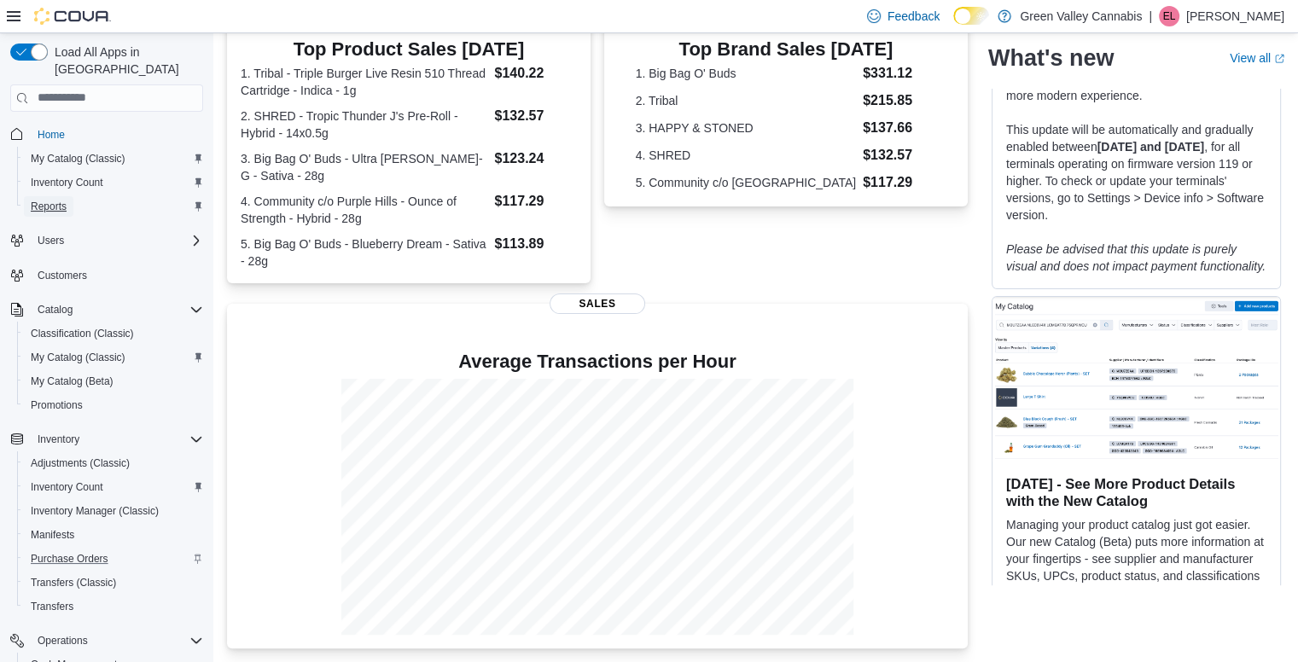
click at [71, 196] on link "Reports" at bounding box center [49, 206] width 50 height 20
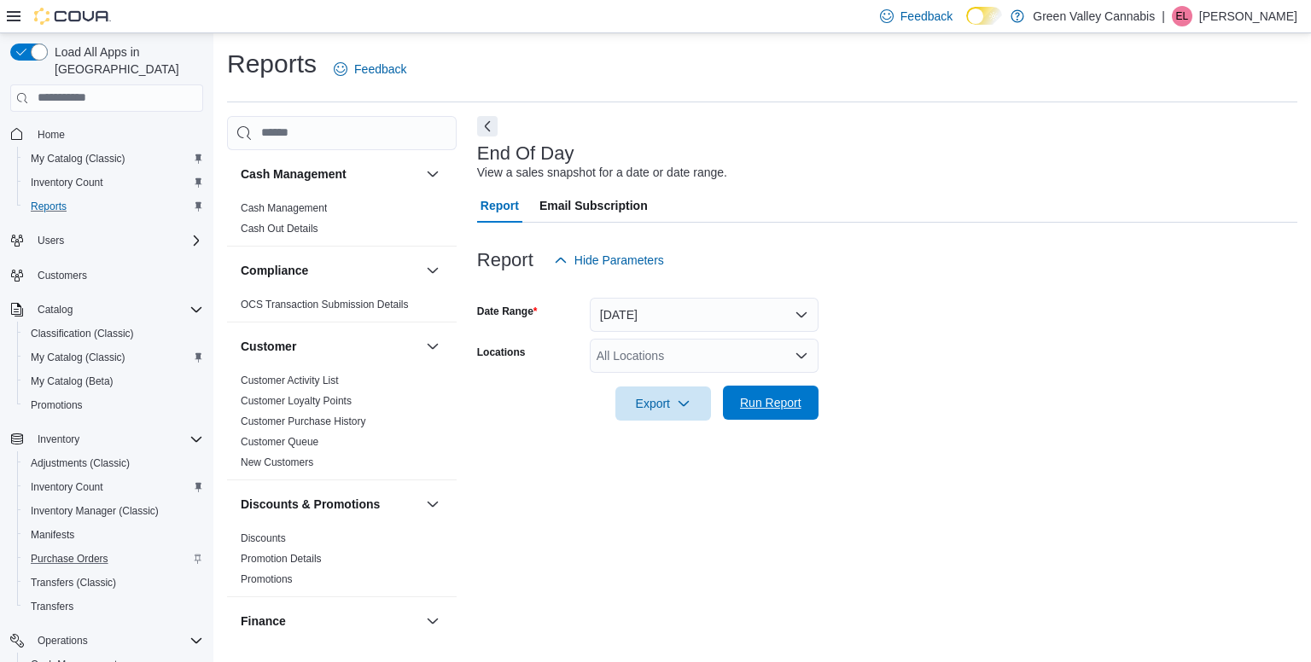
click at [737, 394] on span "Run Report" at bounding box center [770, 403] width 75 height 34
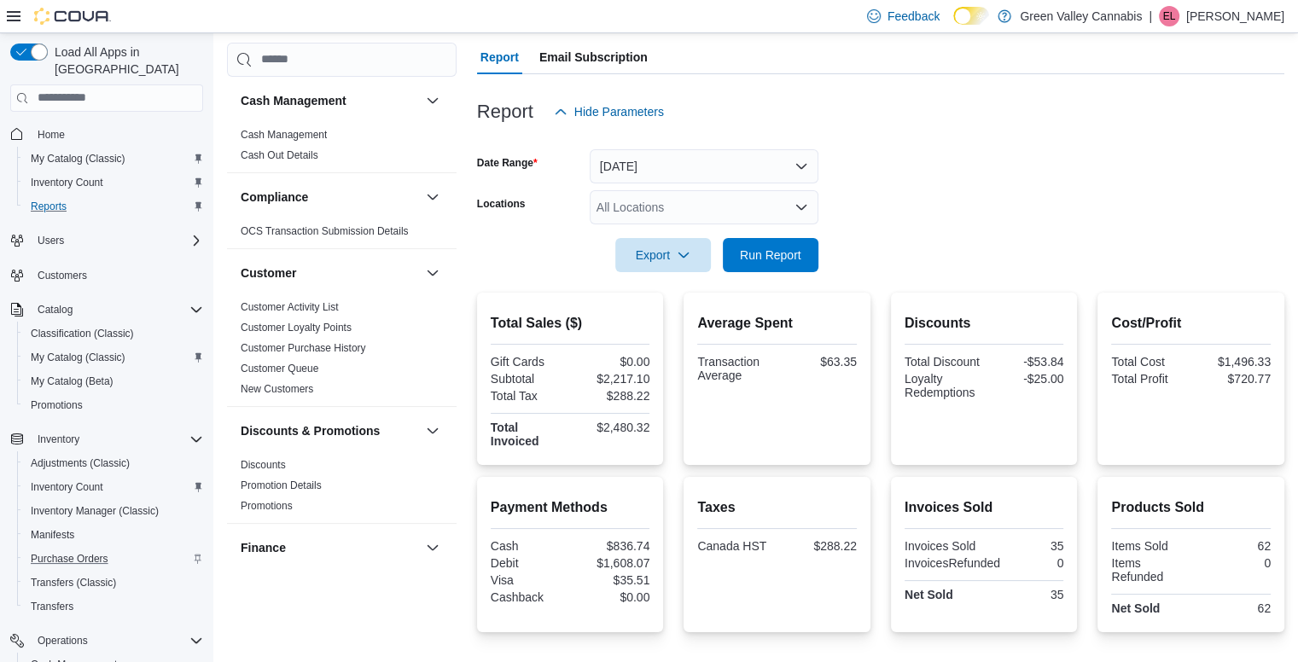
scroll to position [102, 0]
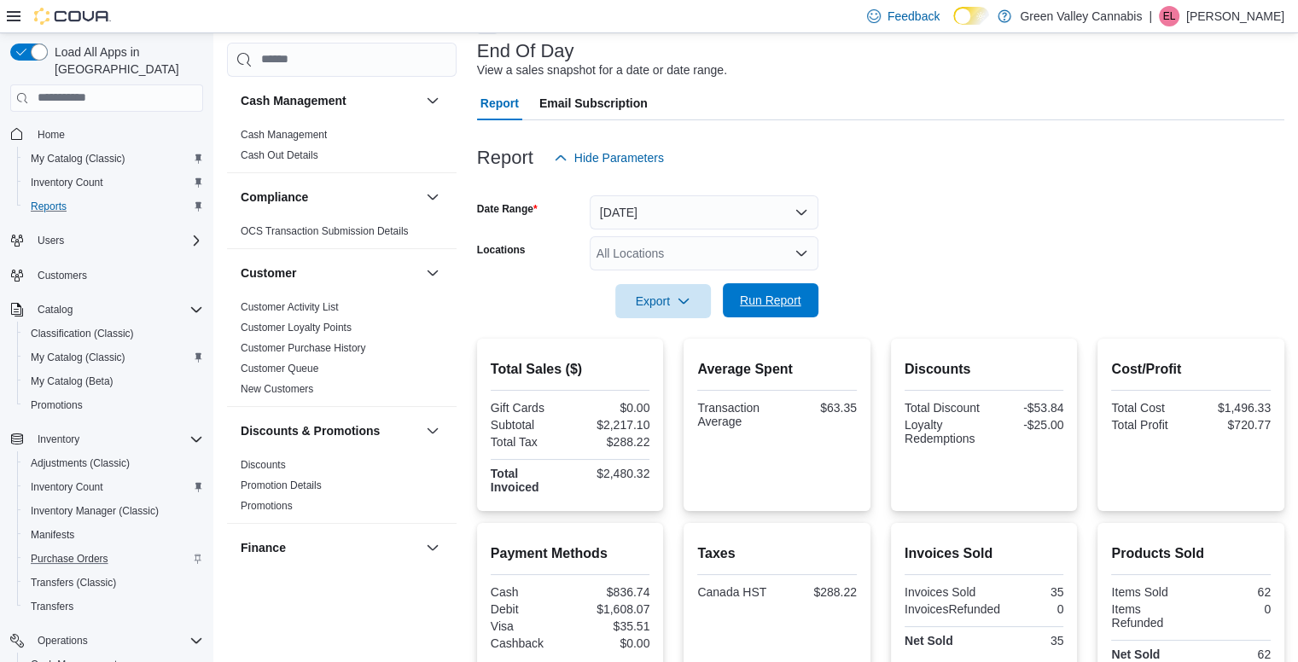
click at [749, 302] on span "Run Report" at bounding box center [770, 300] width 61 height 17
click at [981, 232] on form "Date Range [DATE] Locations All Locations Export Run Report" at bounding box center [881, 246] width 808 height 143
click at [752, 296] on span "Run Report" at bounding box center [770, 300] width 61 height 17
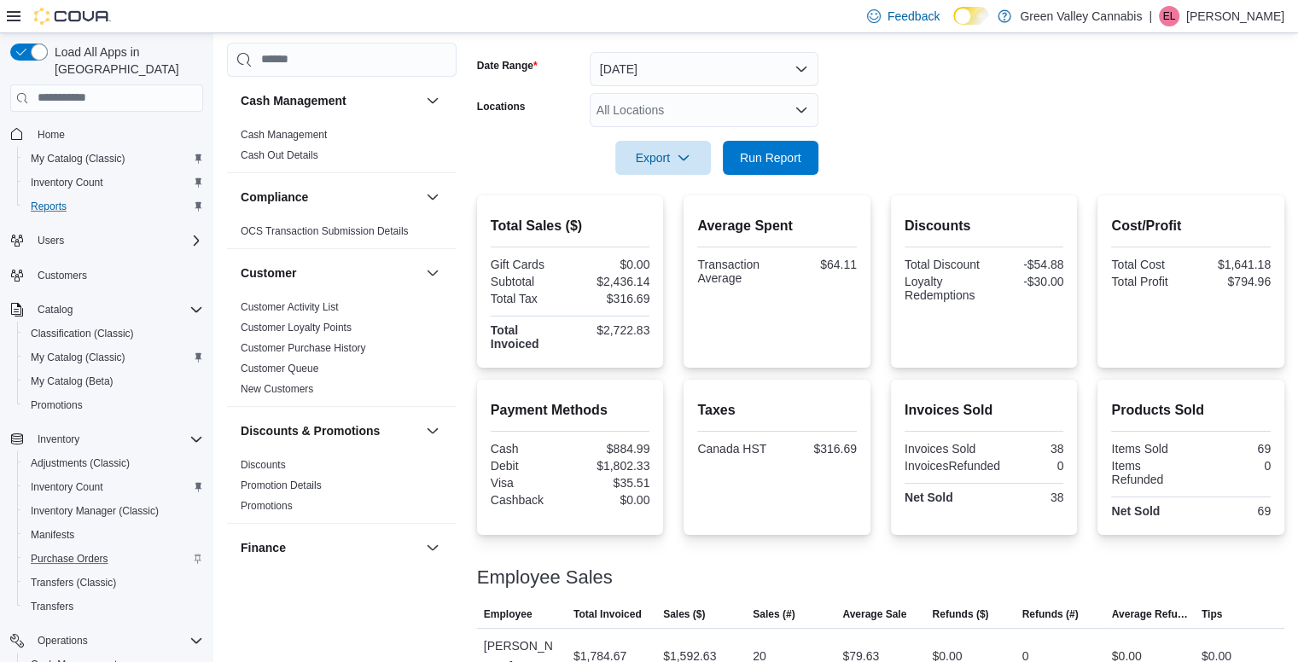
scroll to position [295, 0]
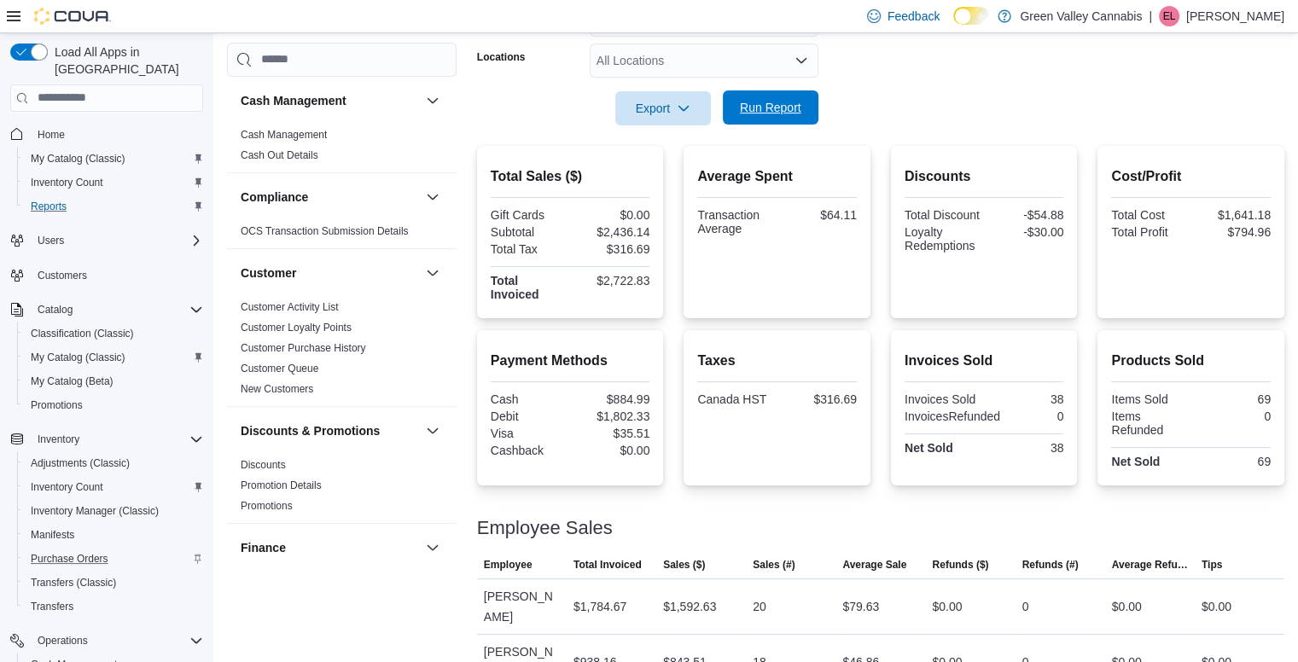
click at [802, 107] on span "Run Report" at bounding box center [770, 107] width 75 height 34
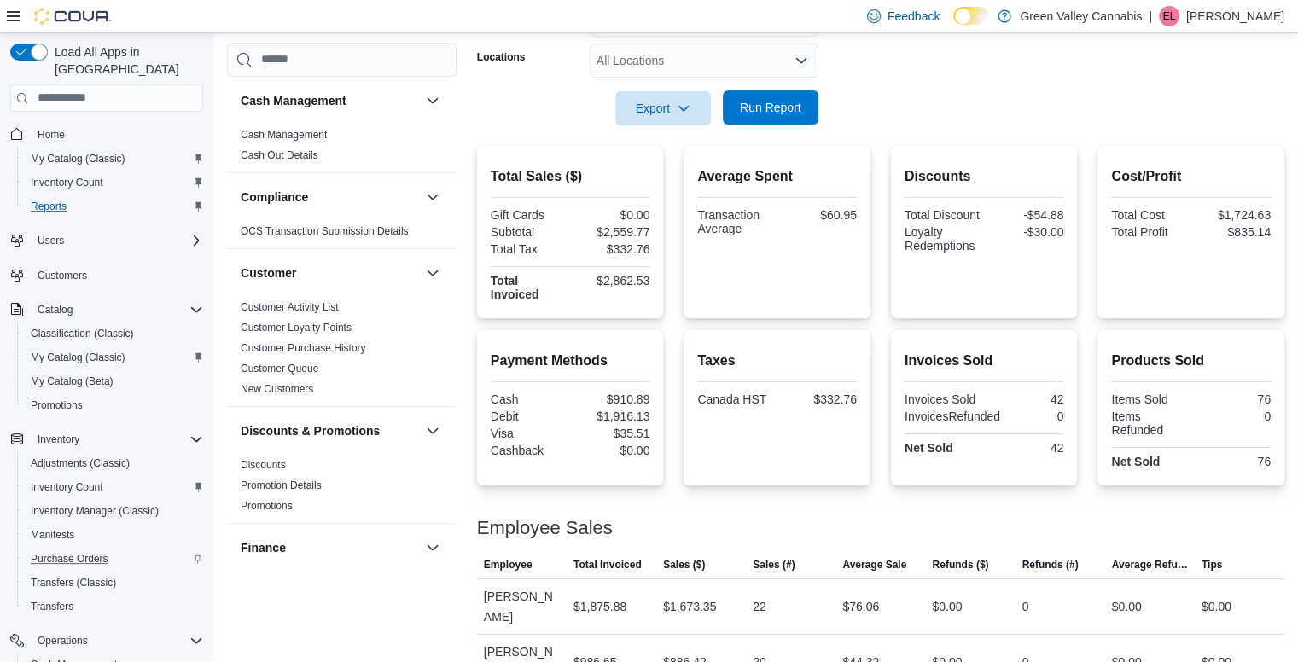
click at [802, 107] on span "Run Report" at bounding box center [770, 107] width 75 height 34
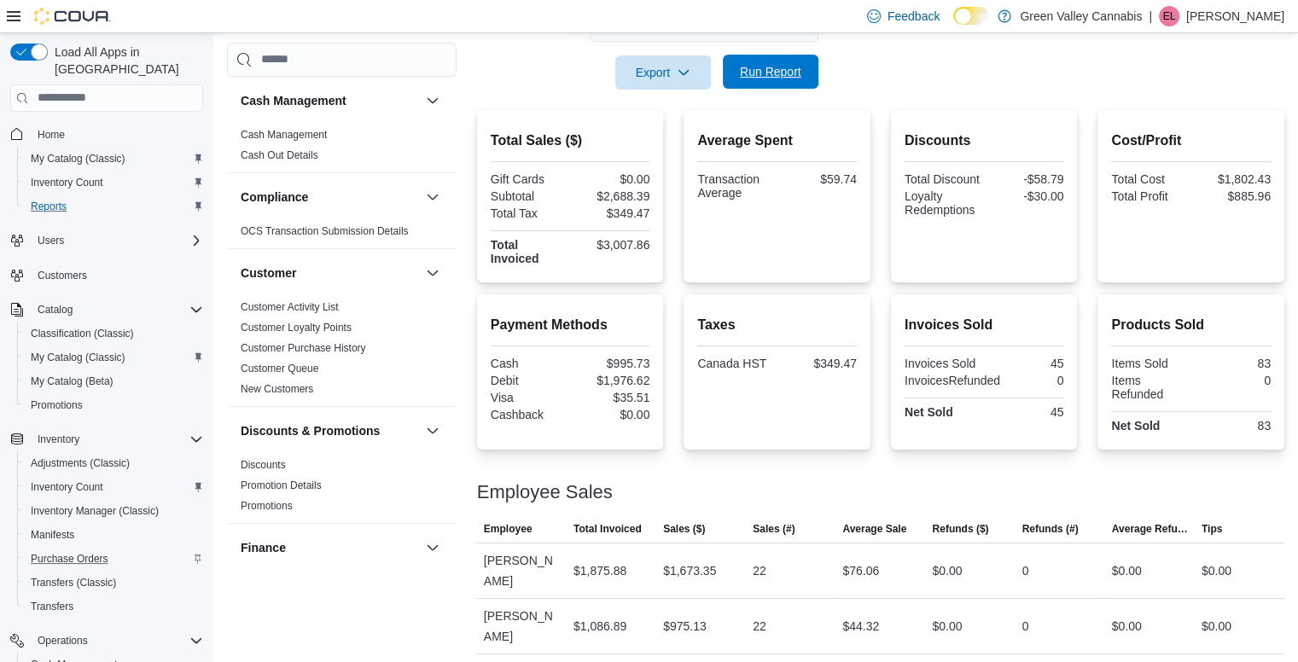
scroll to position [351, 0]
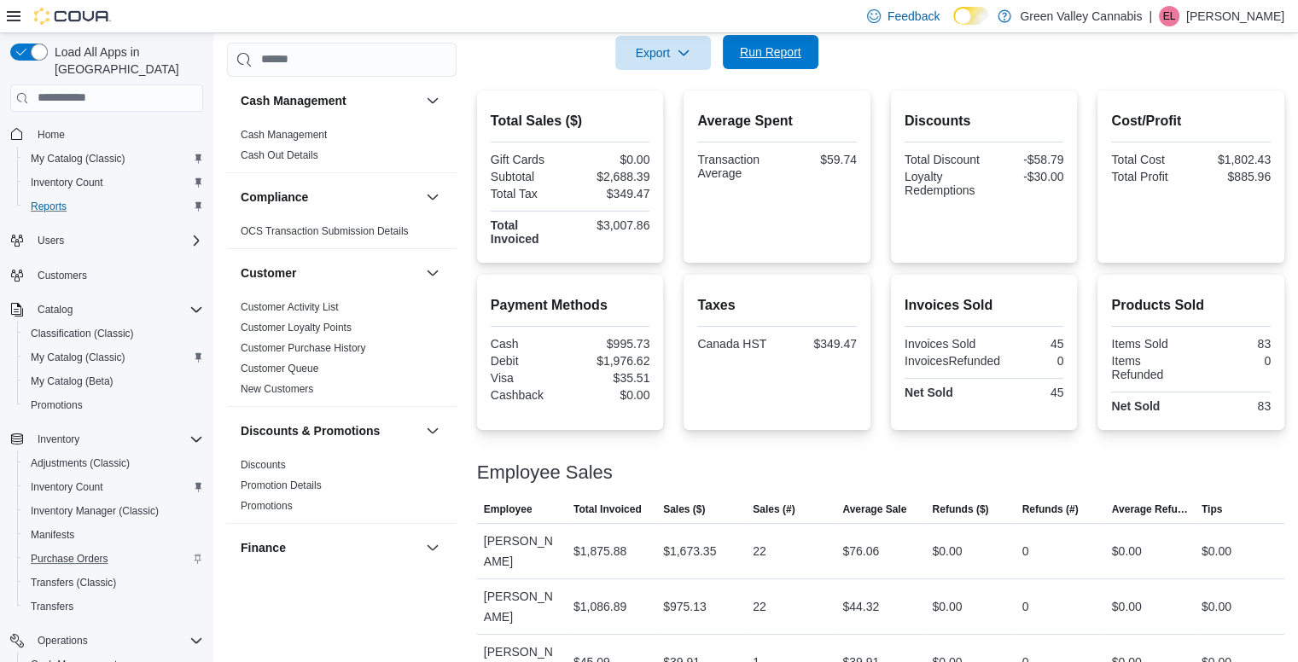
click at [745, 55] on span "Run Report" at bounding box center [770, 52] width 61 height 17
click at [754, 60] on span "Run Report" at bounding box center [770, 52] width 75 height 34
click at [753, 60] on span "Run Report" at bounding box center [770, 52] width 75 height 34
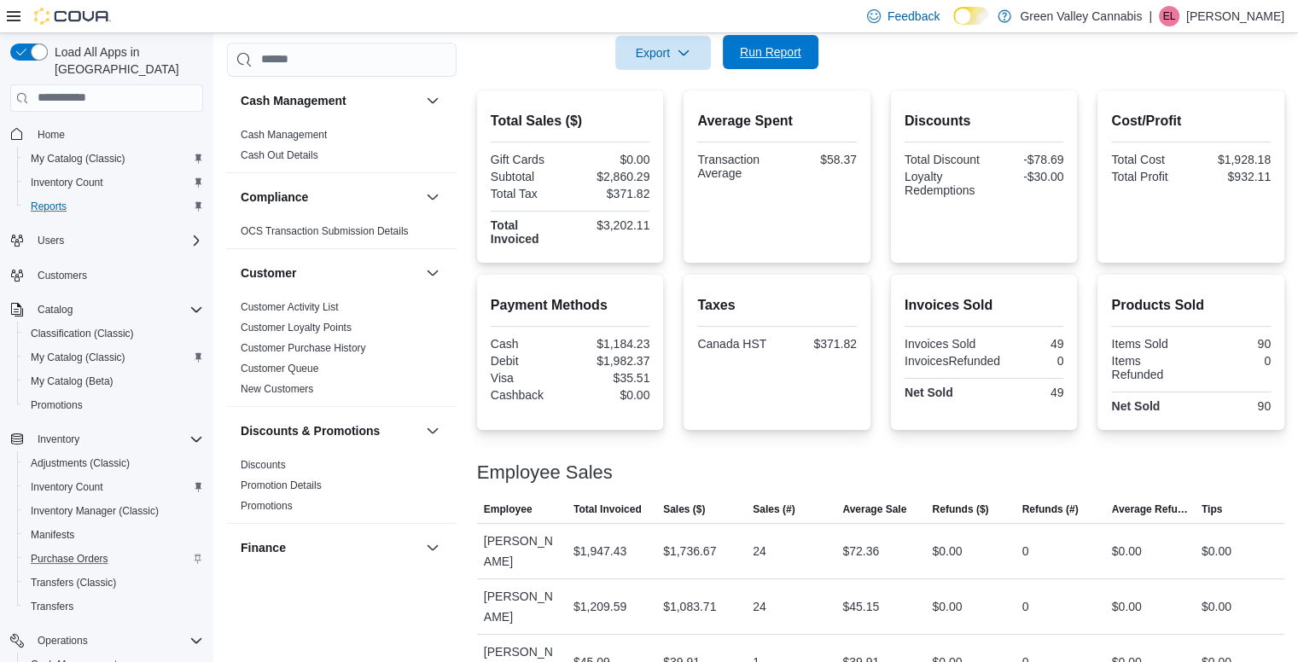
click at [753, 60] on span "Run Report" at bounding box center [770, 52] width 75 height 34
click at [767, 47] on span "Run Report" at bounding box center [770, 52] width 61 height 17
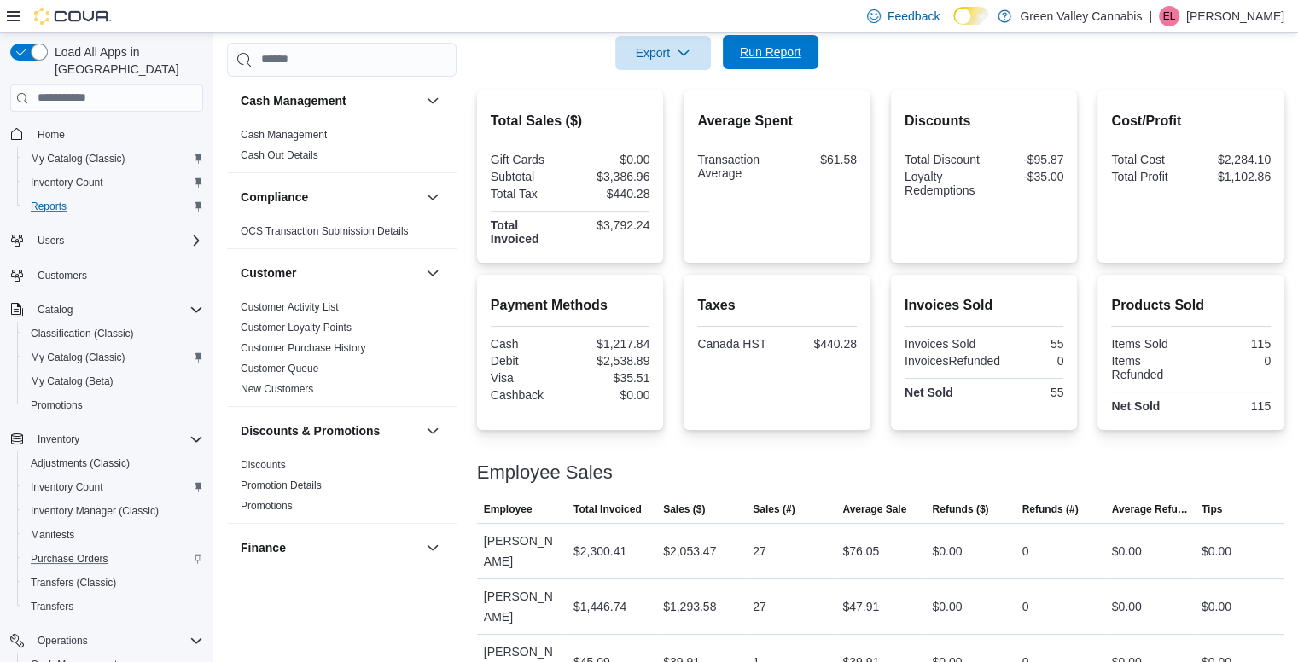
click at [765, 40] on span "Run Report" at bounding box center [770, 52] width 75 height 34
click at [755, 36] on div "Export Run Report" at bounding box center [647, 53] width 341 height 34
click at [749, 35] on span "Run Report" at bounding box center [770, 52] width 75 height 34
click at [749, 55] on span "Run Report" at bounding box center [770, 52] width 61 height 17
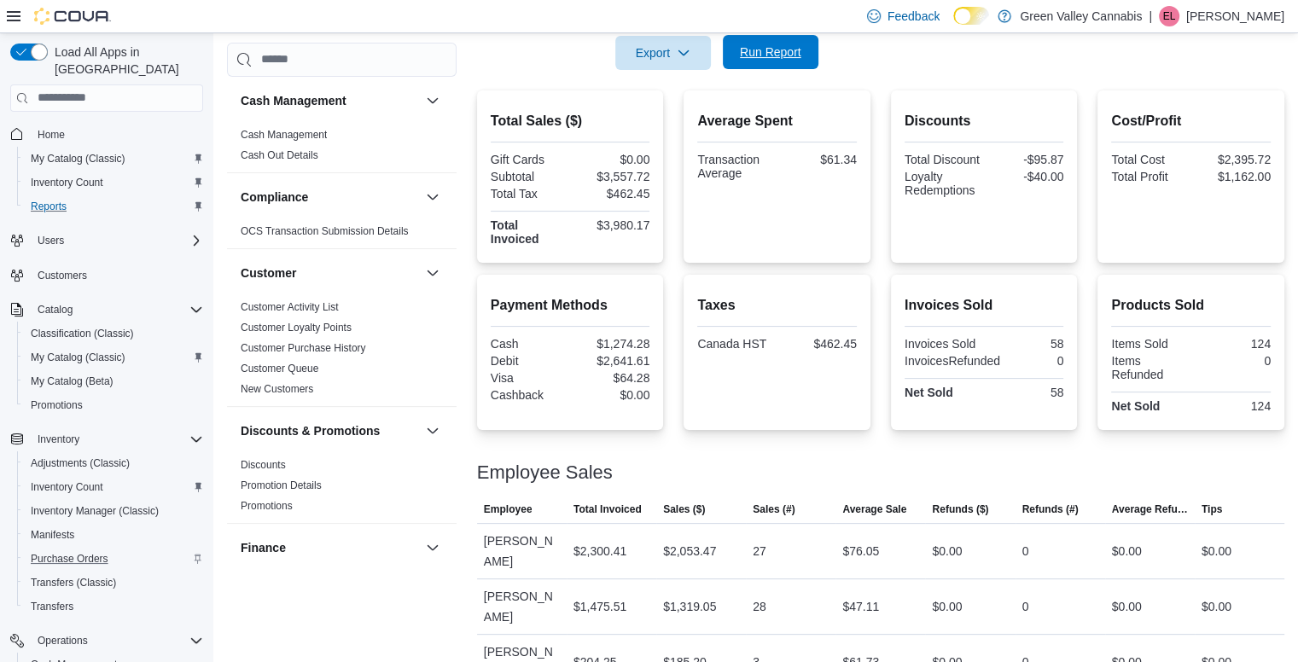
click at [749, 55] on span "Run Report" at bounding box center [770, 52] width 61 height 17
click at [767, 37] on span "Run Report" at bounding box center [770, 52] width 75 height 34
click at [781, 55] on span "Run Report" at bounding box center [770, 52] width 61 height 17
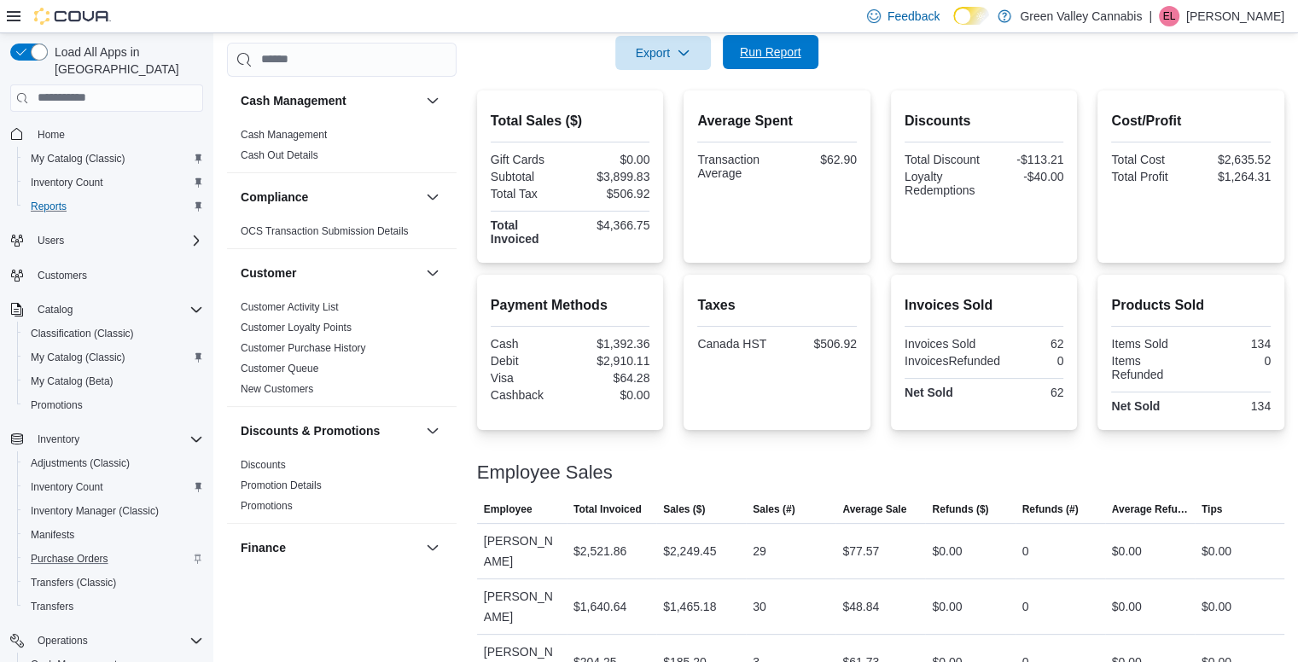
click at [781, 53] on span "Run Report" at bounding box center [770, 52] width 61 height 17
